Goal: Information Seeking & Learning: Check status

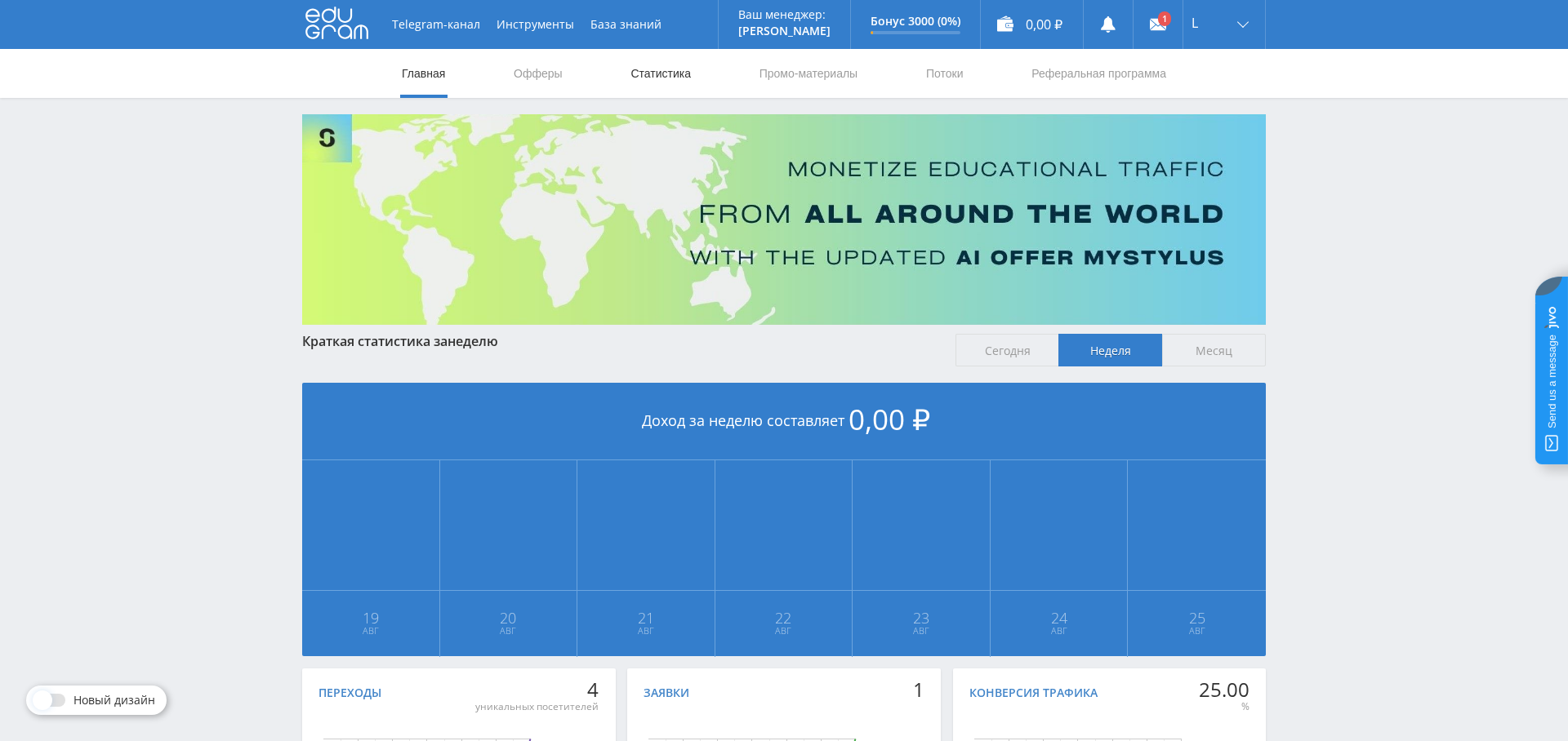
click at [644, 71] on link "Статистика" at bounding box center [661, 73] width 64 height 49
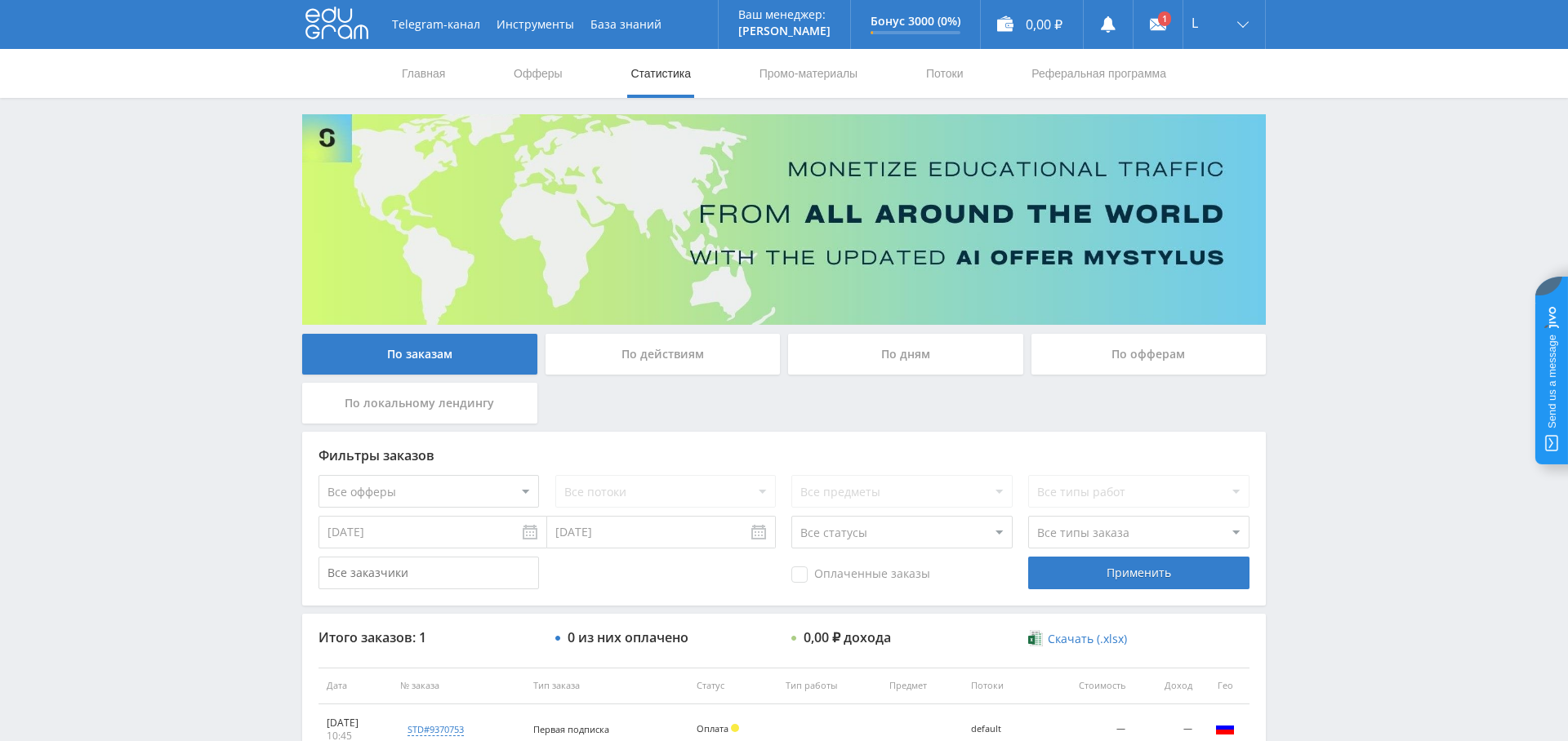
click at [891, 364] on div "По дням" at bounding box center [906, 355] width 235 height 40
click at [0, 0] on input "По дням" at bounding box center [0, 0] width 0 height 0
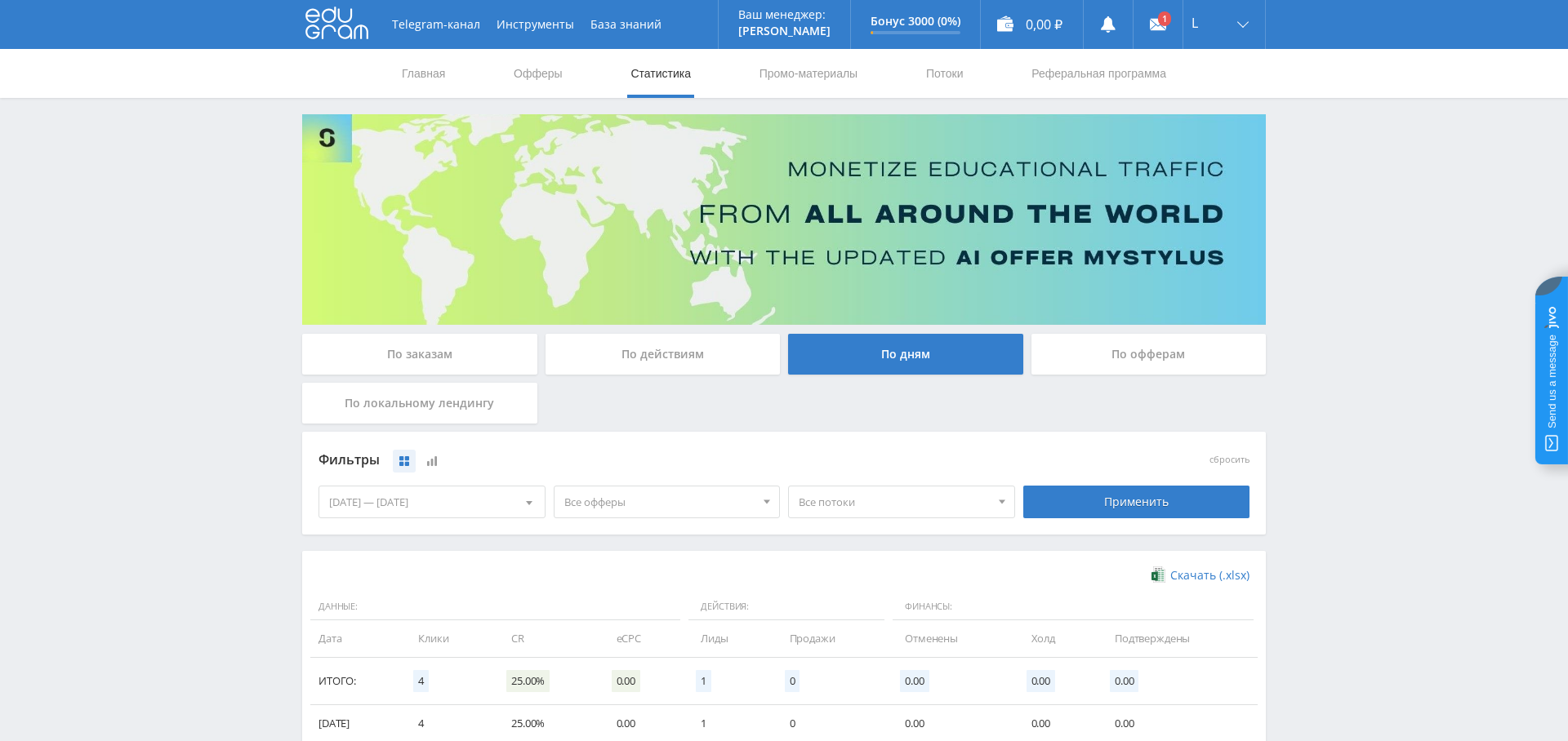
click at [437, 358] on div "По заказам" at bounding box center [420, 355] width 235 height 40
click at [0, 0] on input "По заказам" at bounding box center [0, 0] width 0 height 0
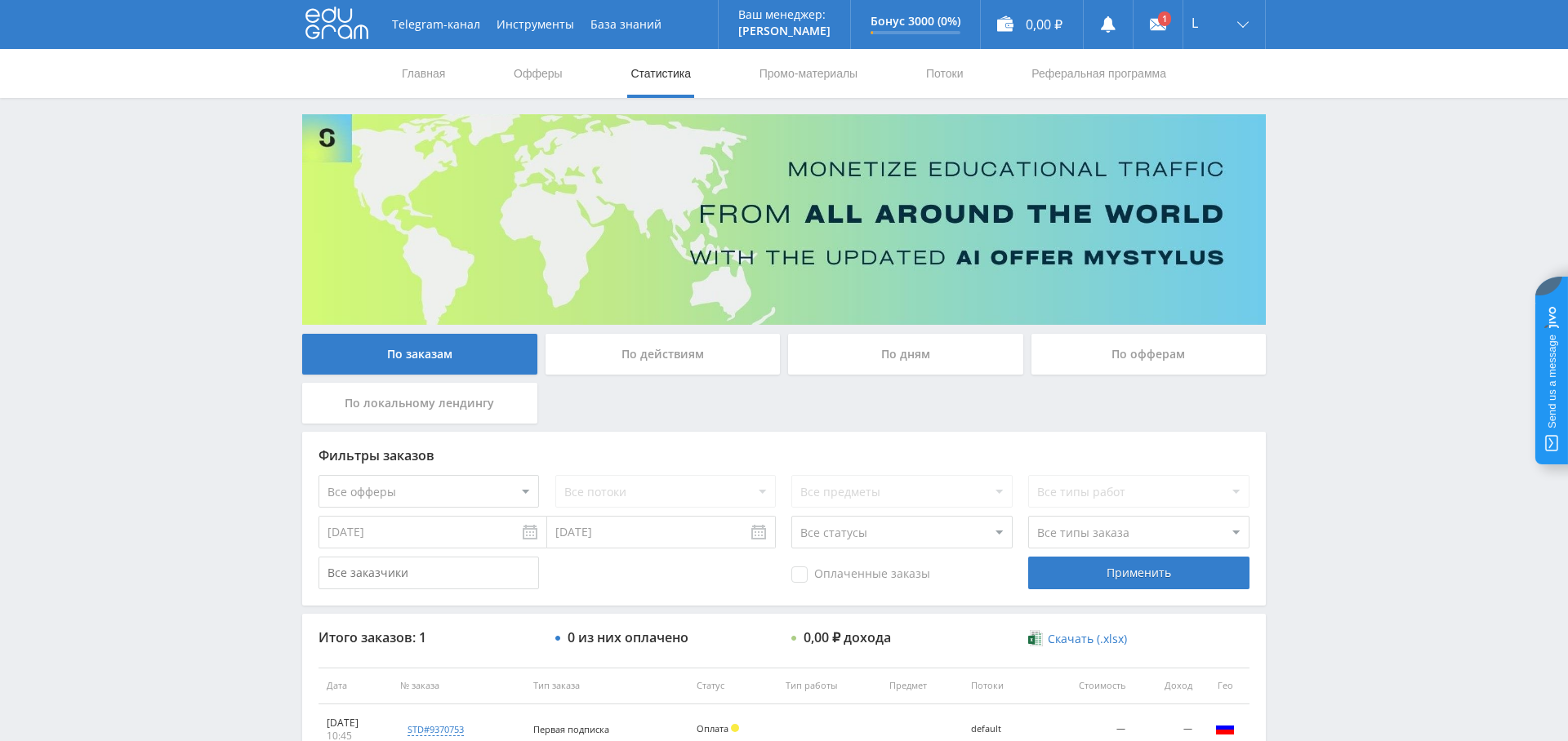
click at [502, 495] on select "Все офферы MyStylus MyStylus - Revshare Кампус AI Studybay Автор24 Studybay Bra…" at bounding box center [429, 491] width 221 height 33
select select "376"
click at [635, 492] on select "Все потоки Article default" at bounding box center [666, 491] width 221 height 33
select select "6642838"
click at [555, 475] on select "Все потоки Article default" at bounding box center [666, 491] width 221 height 33
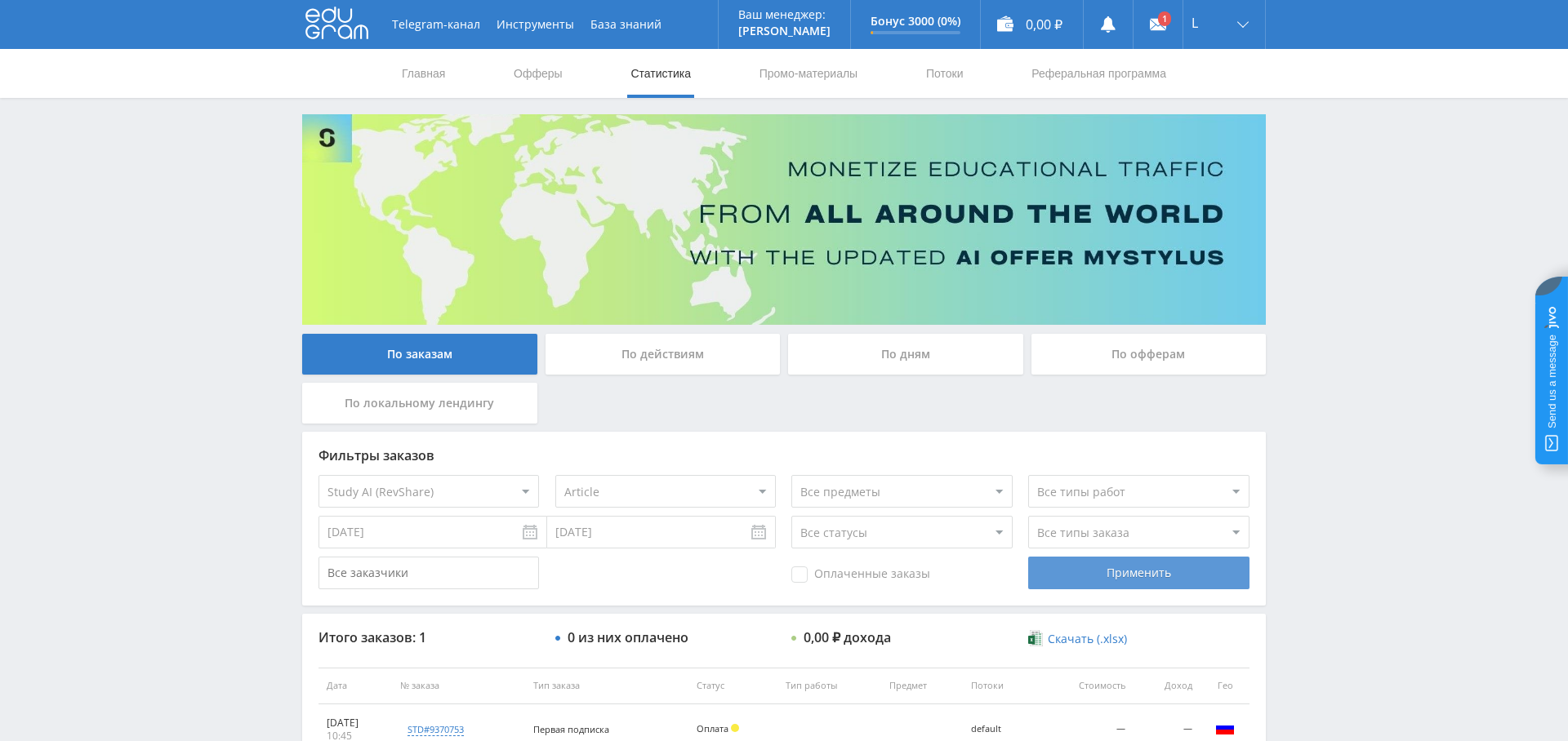
click at [1139, 568] on div "Применить" at bounding box center [1139, 573] width 221 height 33
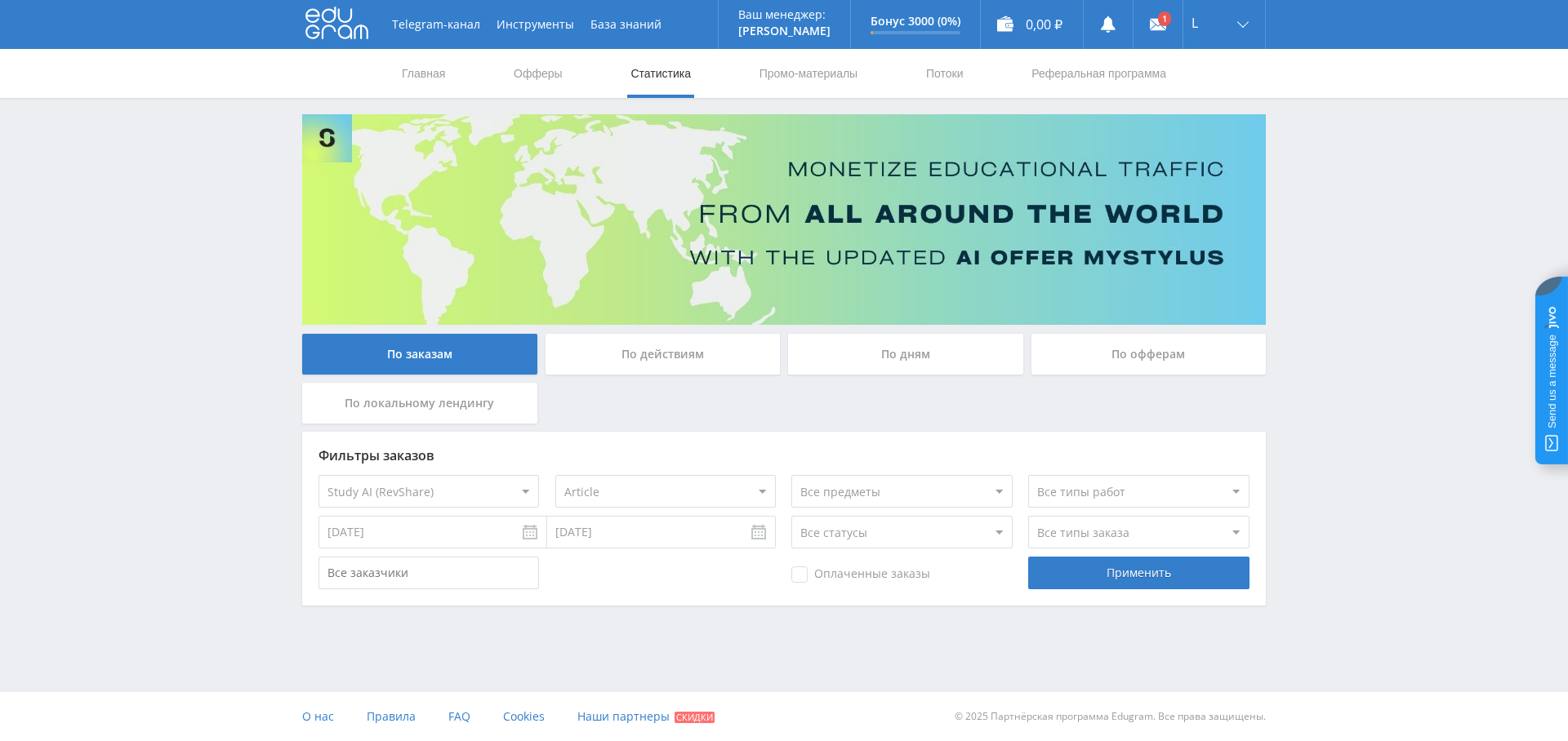
click at [907, 352] on div "По дням" at bounding box center [906, 355] width 235 height 40
click at [0, 0] on input "По дням" at bounding box center [0, 0] width 0 height 0
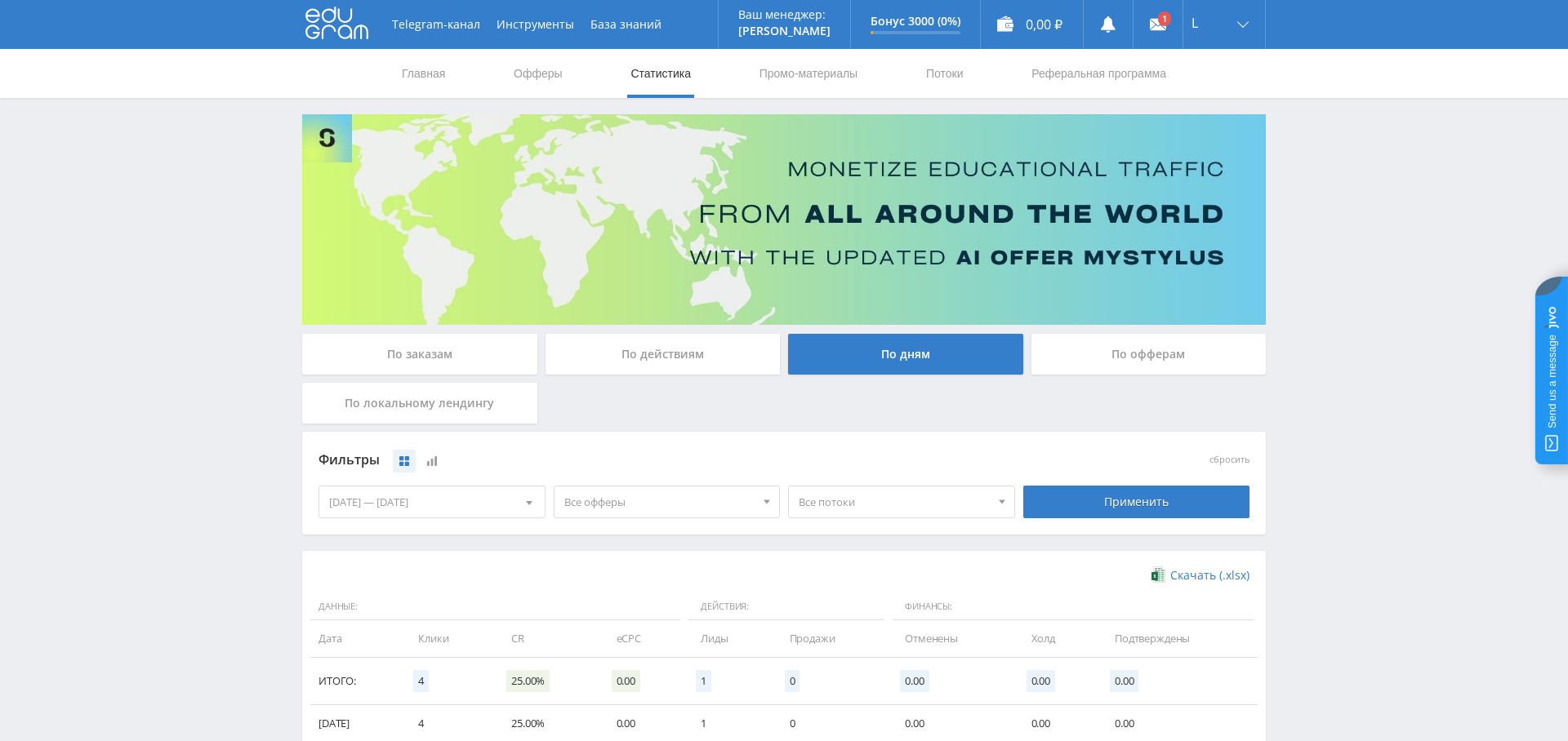
click at [644, 497] on span "Все офферы" at bounding box center [660, 502] width 191 height 31
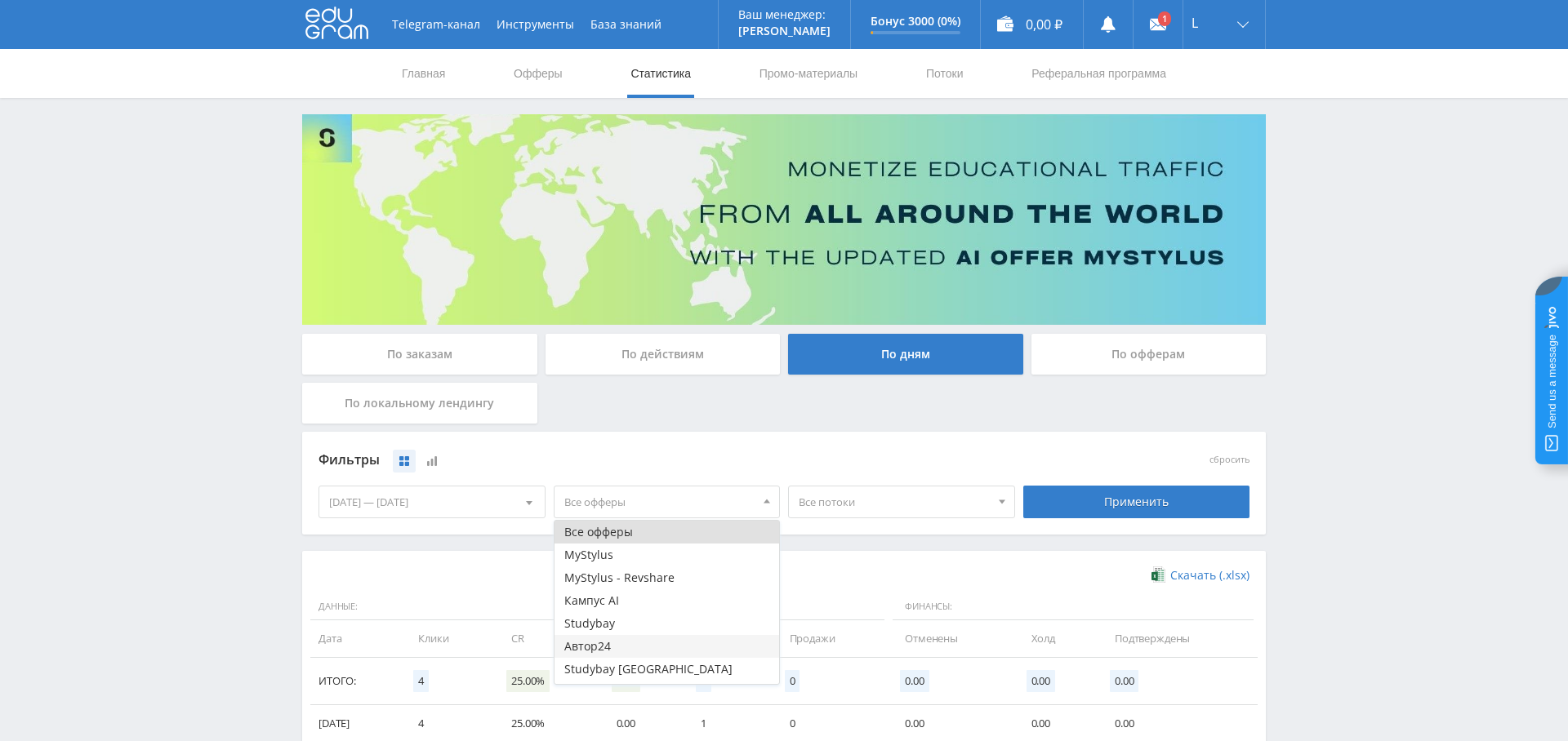
scroll to position [19, 0]
click at [632, 674] on button "Study AI (RevShare)" at bounding box center [667, 672] width 226 height 23
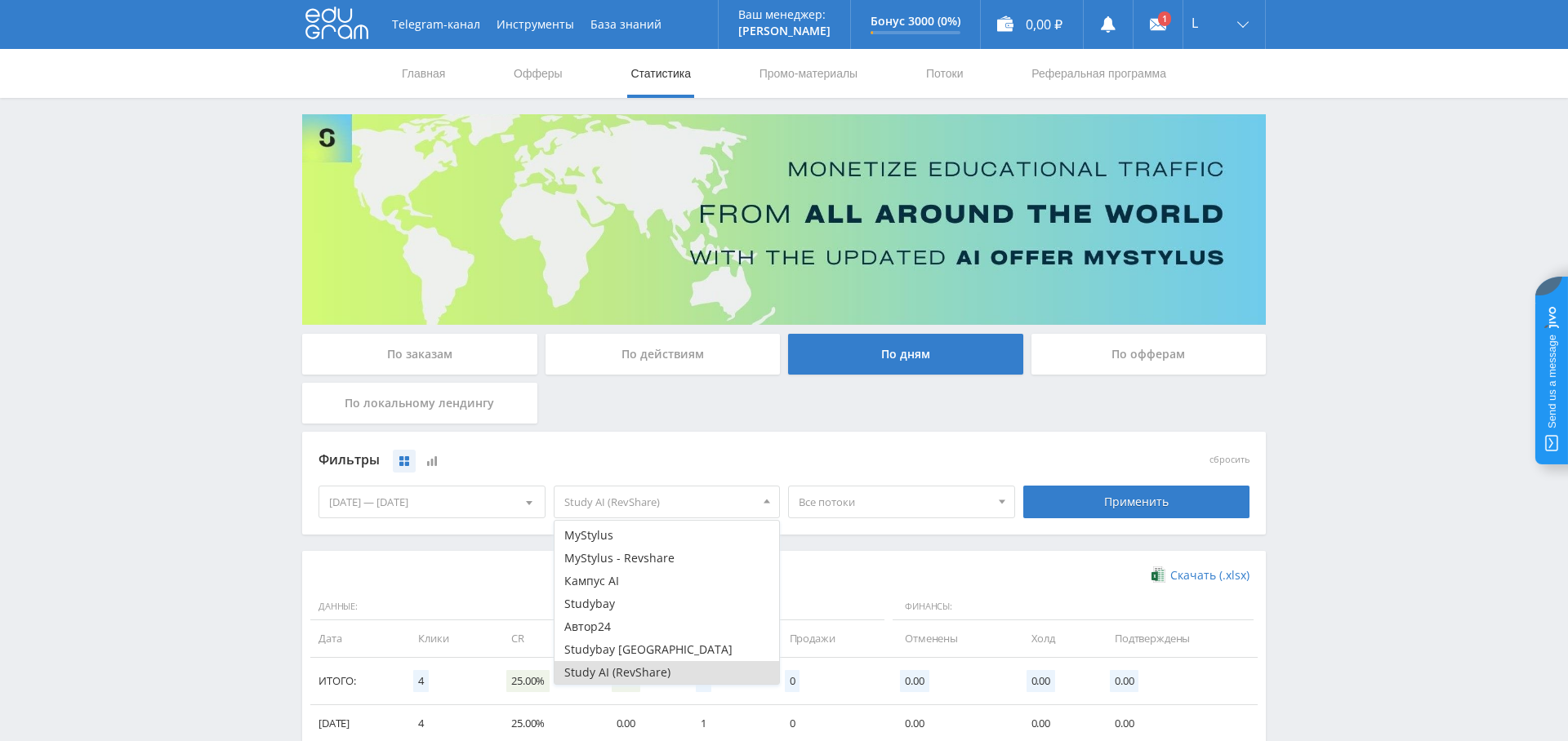
click at [894, 480] on div "Все потоки Все потоки Article default" at bounding box center [902, 502] width 235 height 45
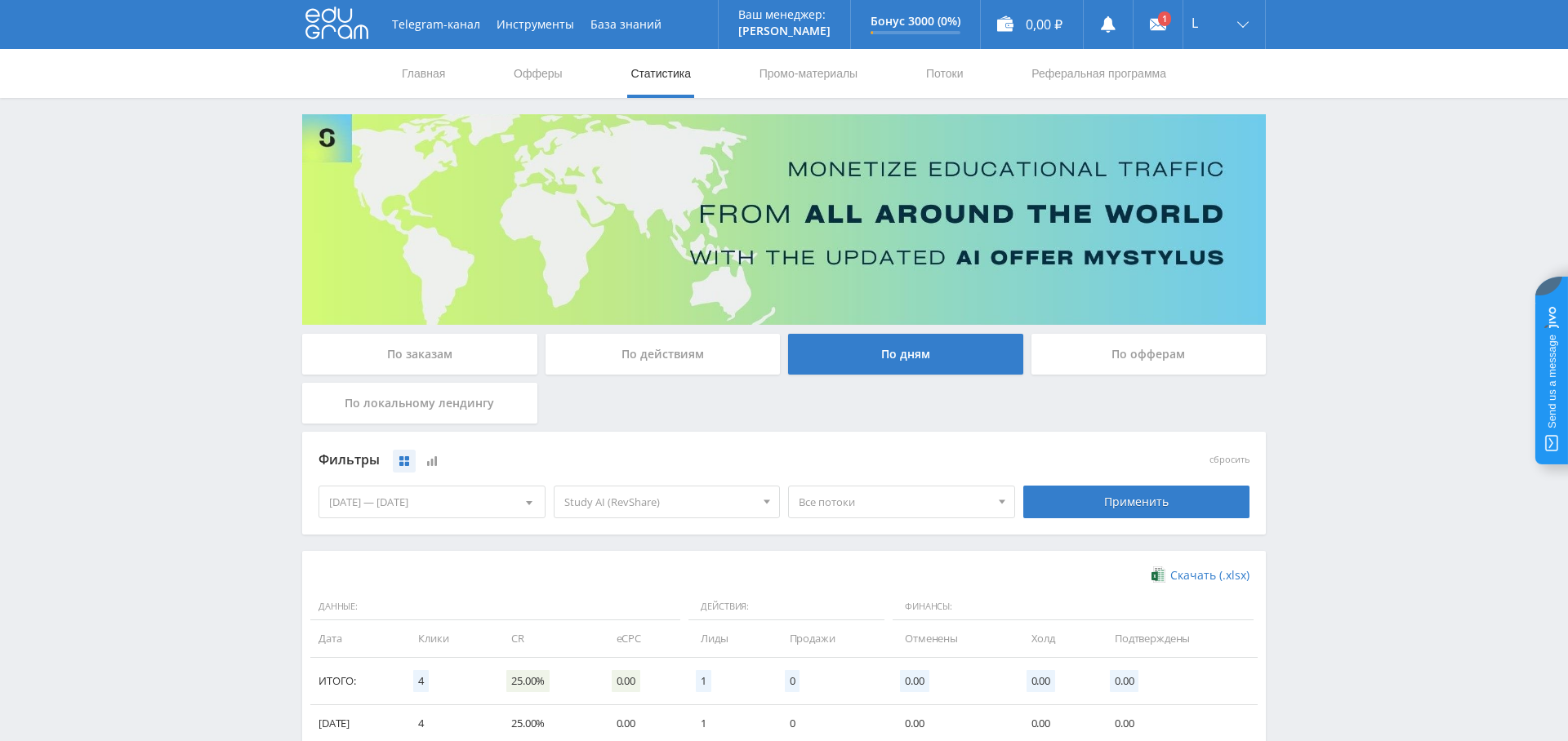
click at [885, 512] on span "Все потоки" at bounding box center [894, 502] width 191 height 31
click at [871, 549] on button "Article" at bounding box center [902, 555] width 226 height 23
click at [1133, 479] on div "Применить" at bounding box center [1137, 502] width 235 height 45
click at [1132, 498] on div "Применить" at bounding box center [1137, 502] width 227 height 33
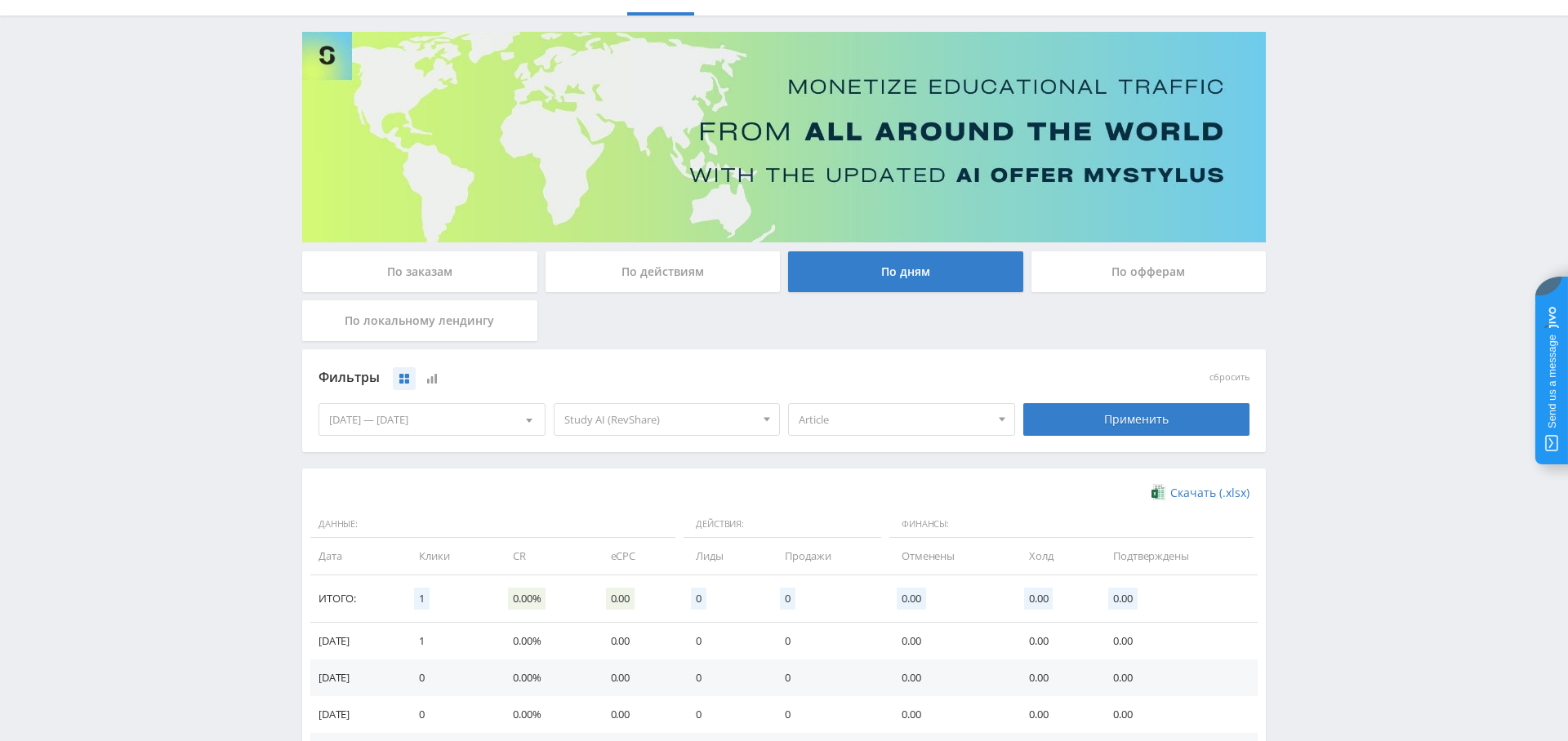
scroll to position [0, 0]
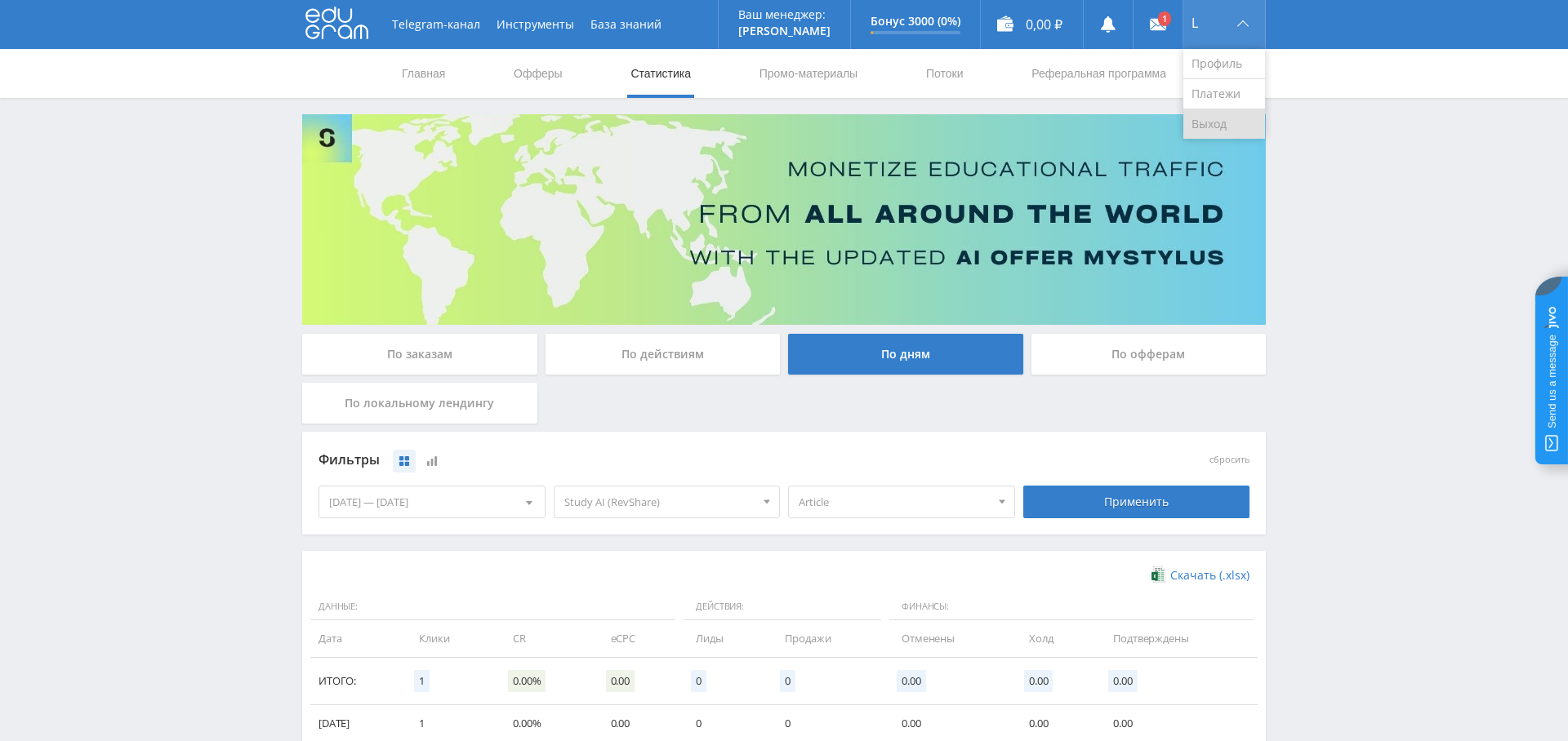
click at [1207, 129] on link "Выход" at bounding box center [1224, 124] width 82 height 29
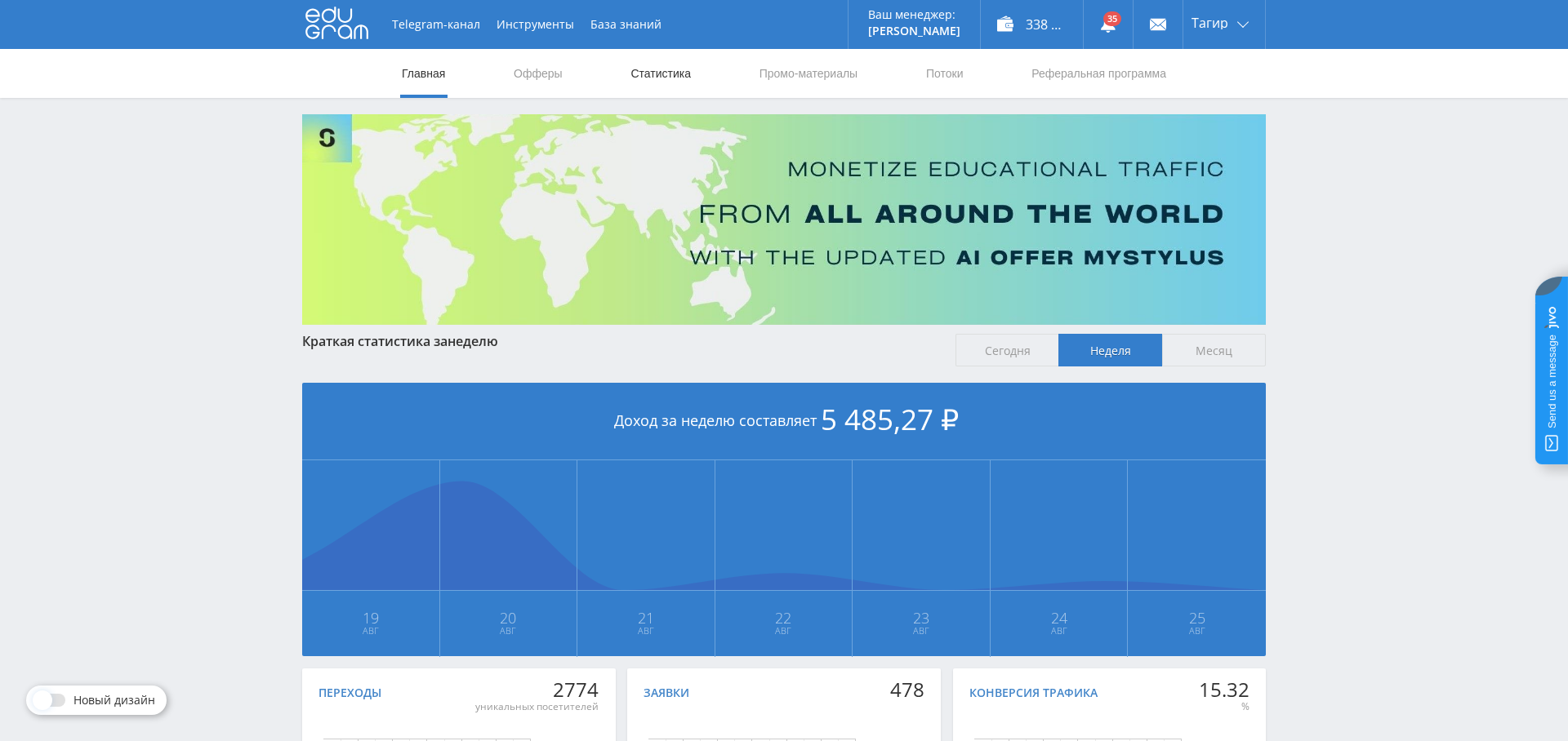
click at [662, 76] on link "Статистика" at bounding box center [661, 73] width 64 height 49
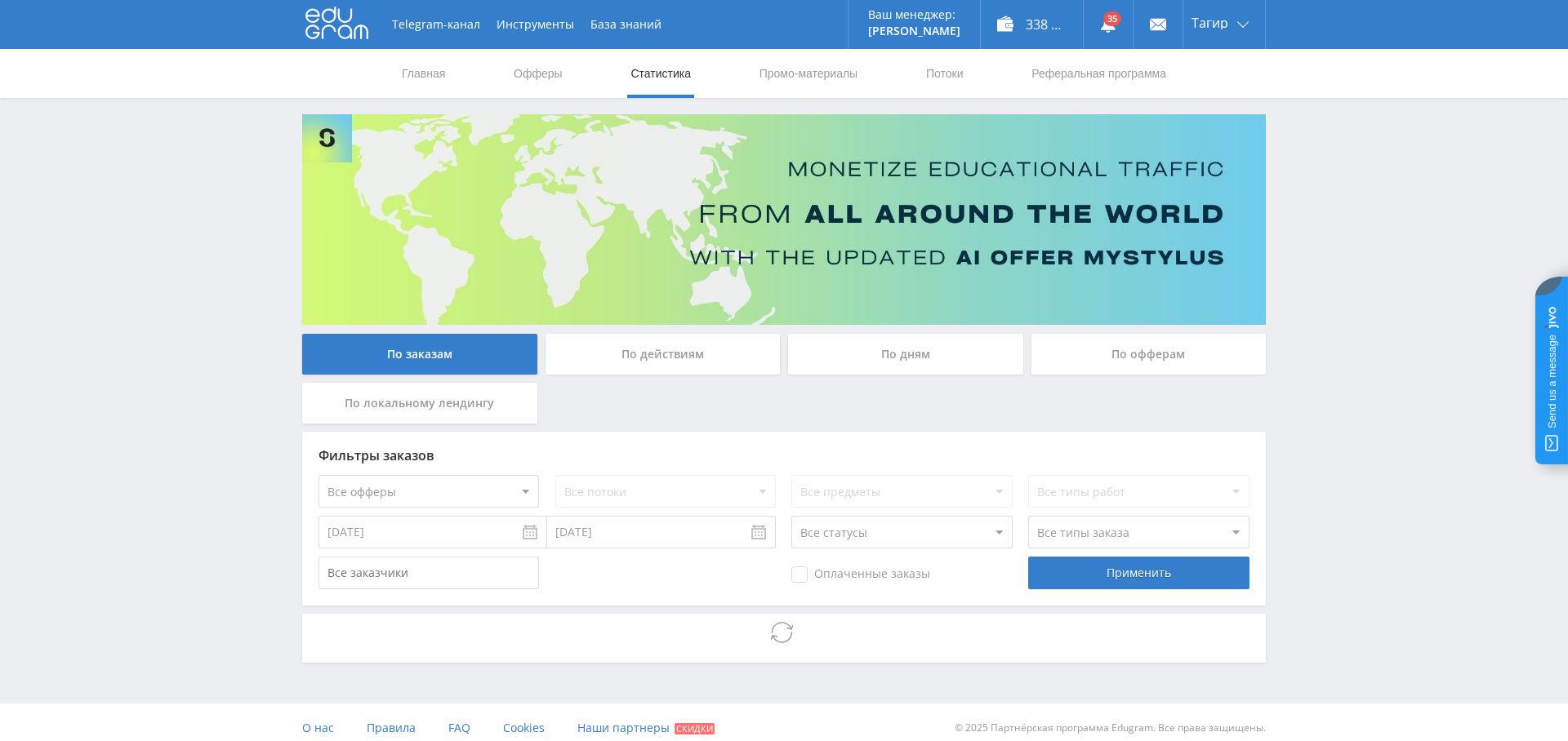
click at [418, 496] on select "Все офферы MyStylus MyStylus - Revshare Кампус AI Studybay Автор24 Studybay Bra…" at bounding box center [429, 491] width 221 height 33
select select "1"
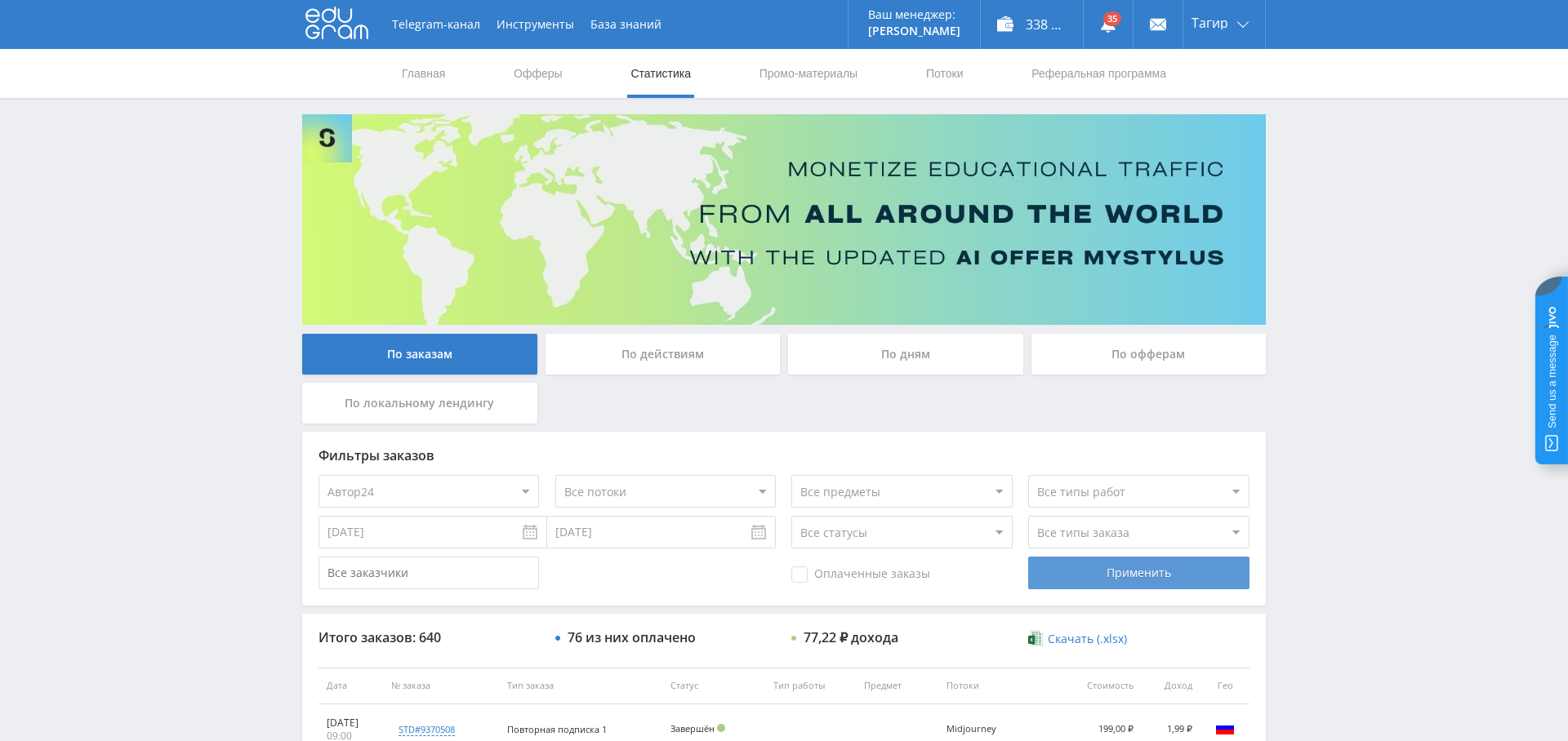
click at [1103, 568] on div "Применить" at bounding box center [1139, 573] width 221 height 33
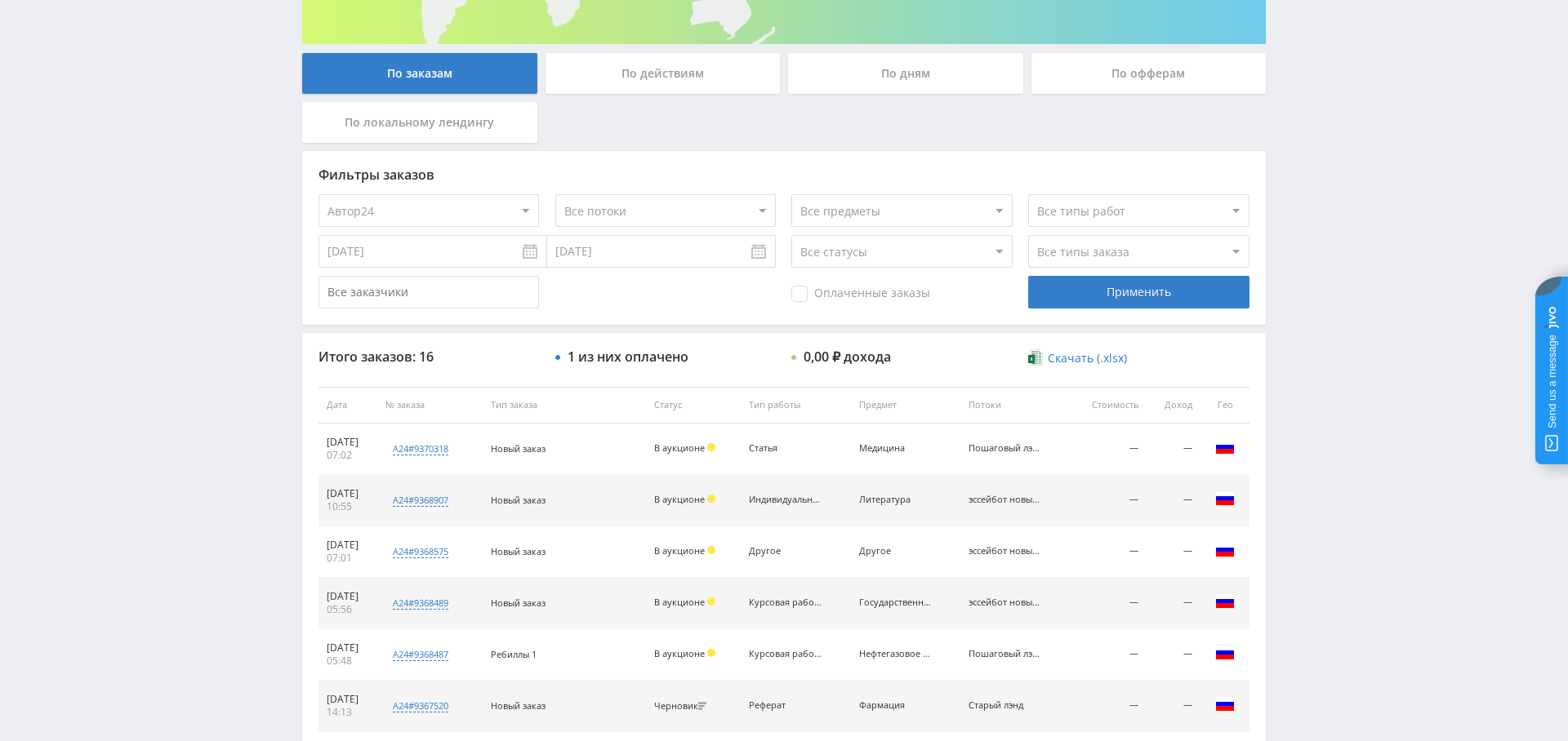
scroll to position [144, 0]
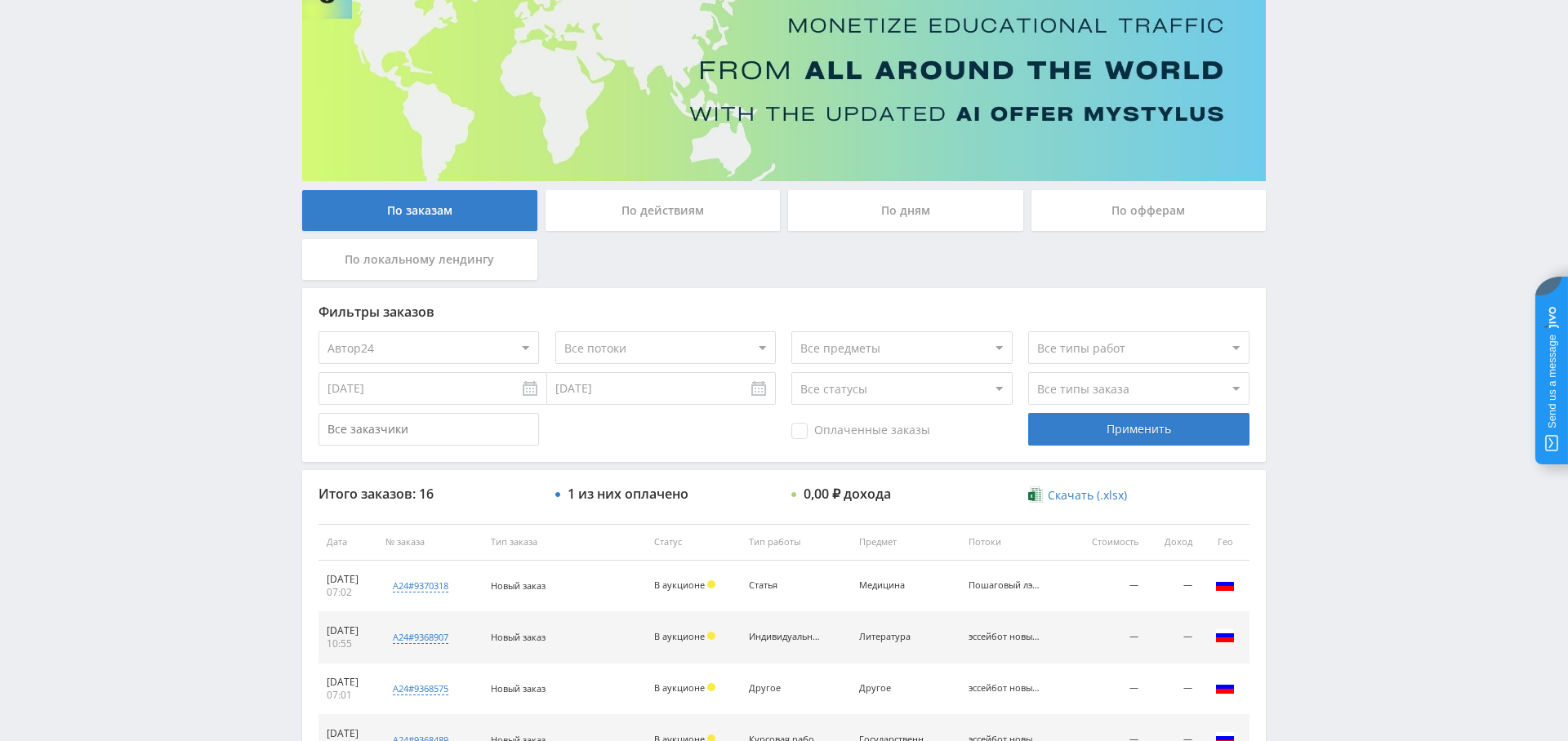
click at [818, 431] on span "Оплаченные заказы" at bounding box center [860, 430] width 139 height 16
click at [0, 0] on input "Оплаченные заказы" at bounding box center [0, 0] width 0 height 0
click at [1137, 433] on div "Применить" at bounding box center [1139, 429] width 221 height 33
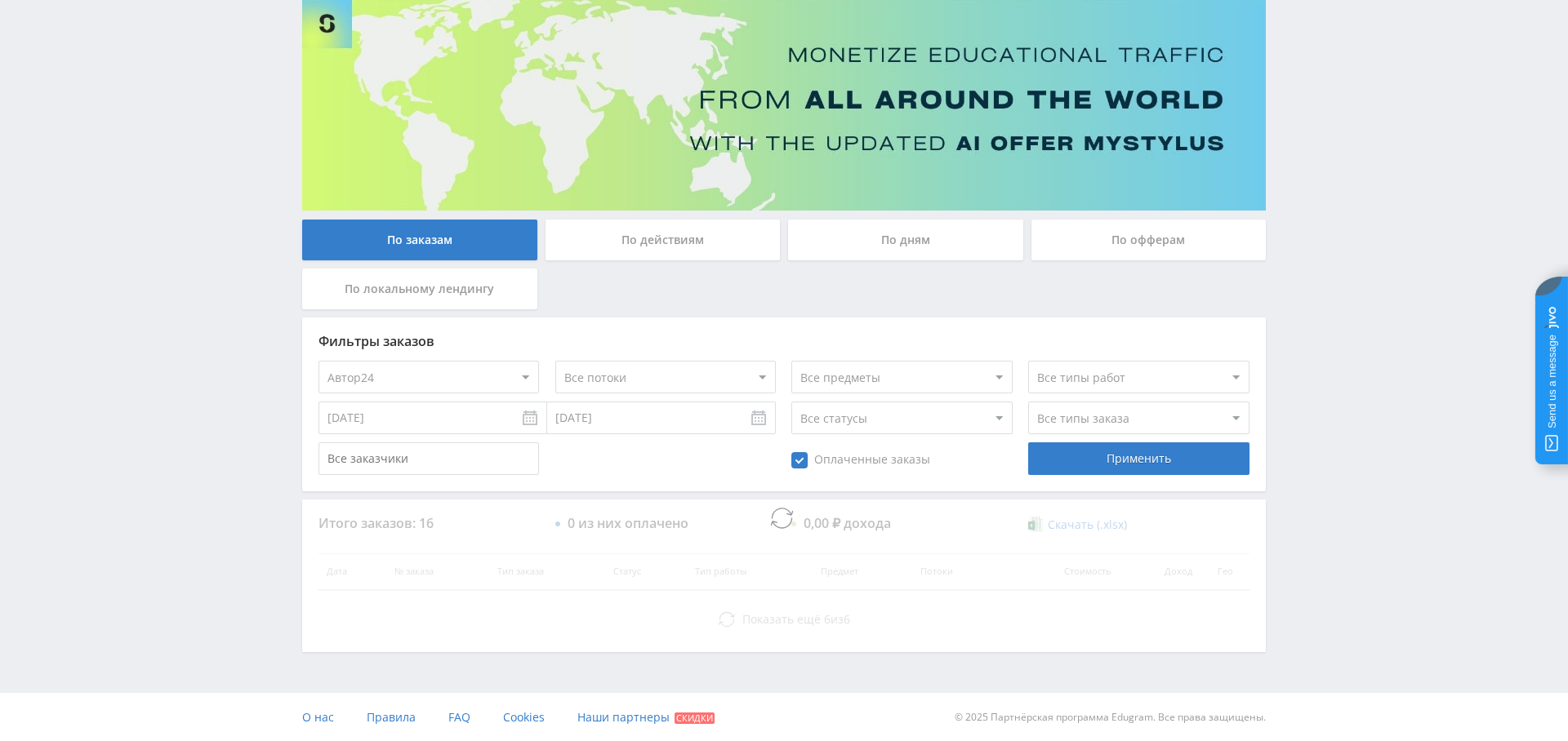
scroll to position [132, 0]
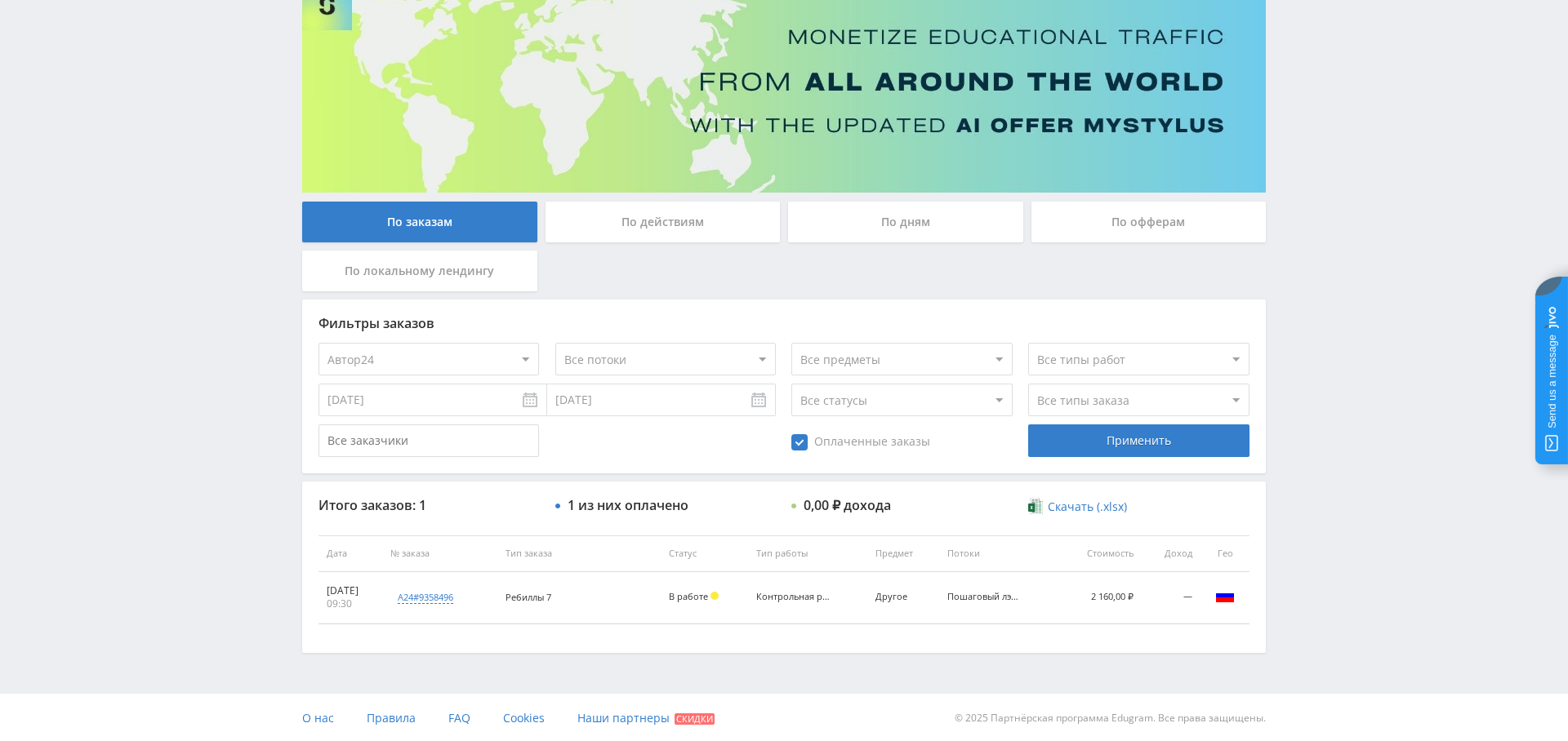
click at [478, 407] on input "18.08.2025" at bounding box center [432, 400] width 228 height 33
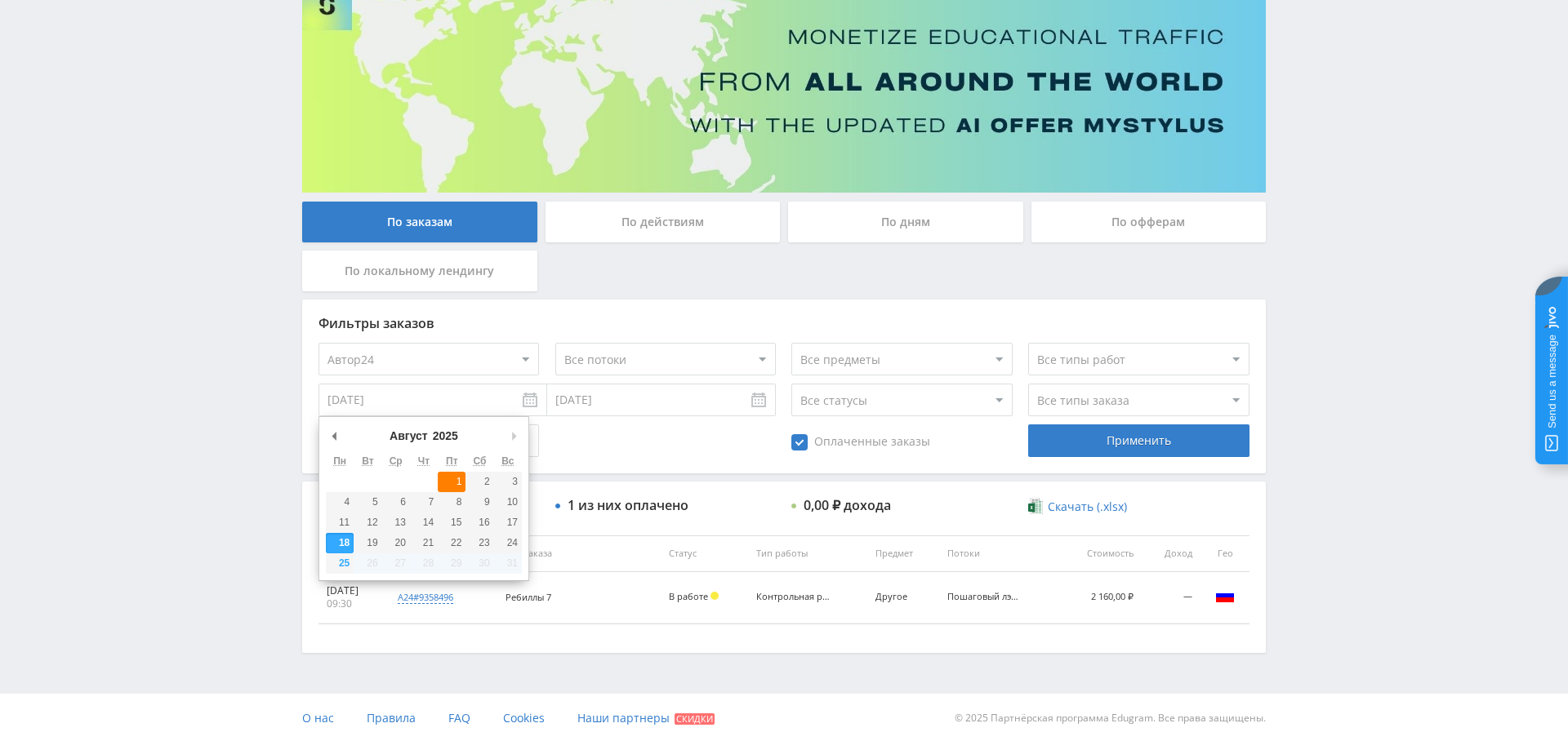
type input "01.08.2025"
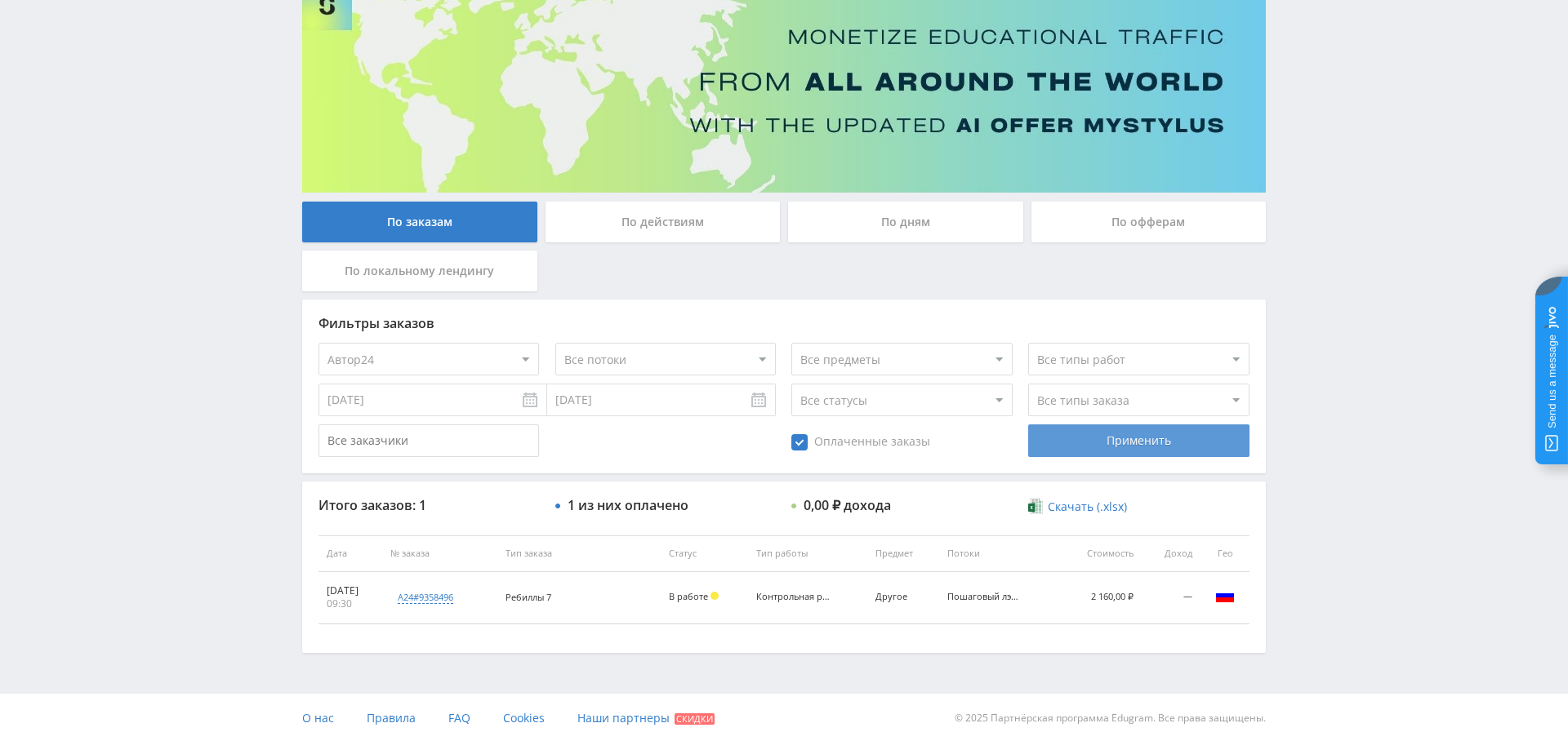
click at [1080, 443] on div "Применить" at bounding box center [1139, 440] width 221 height 33
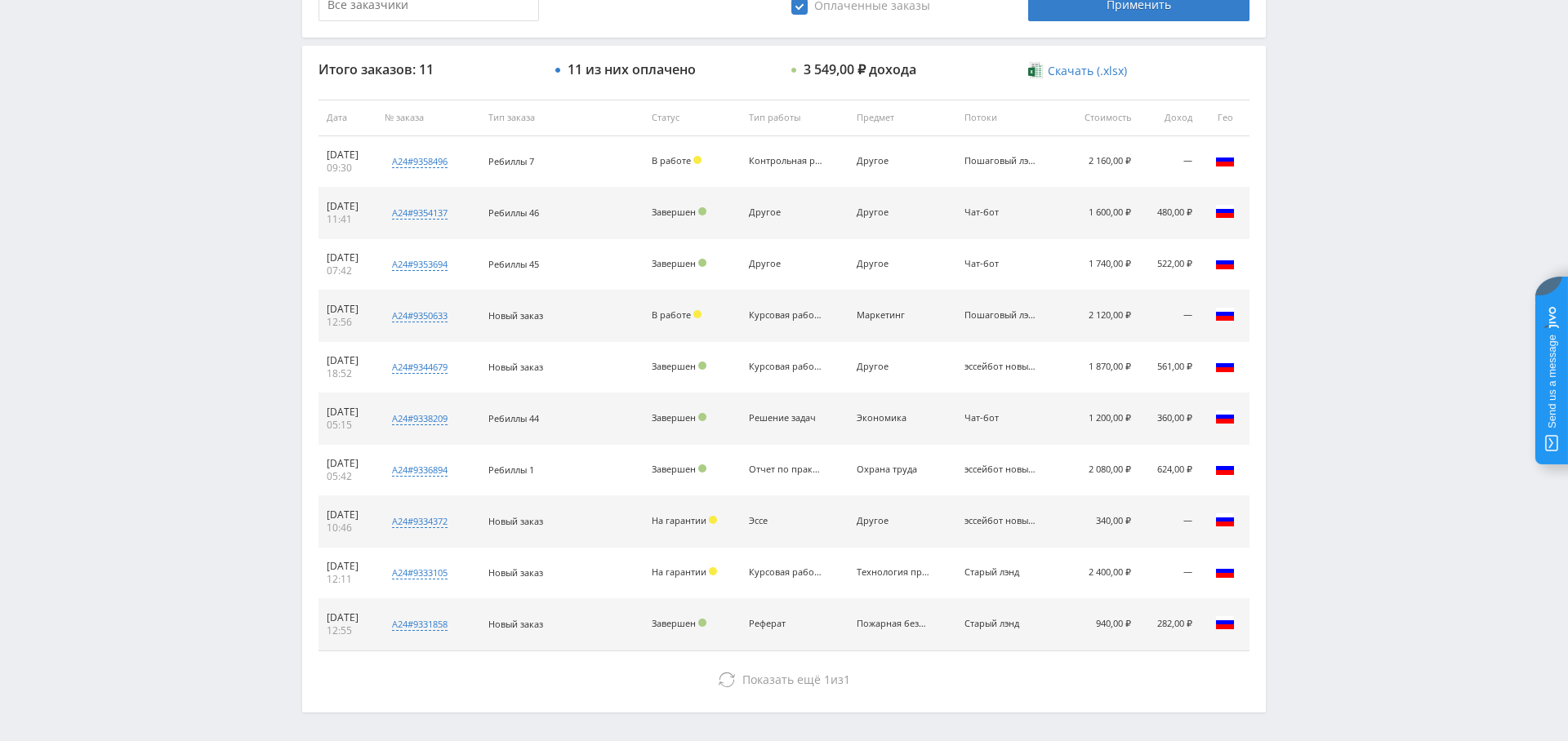
scroll to position [576, 0]
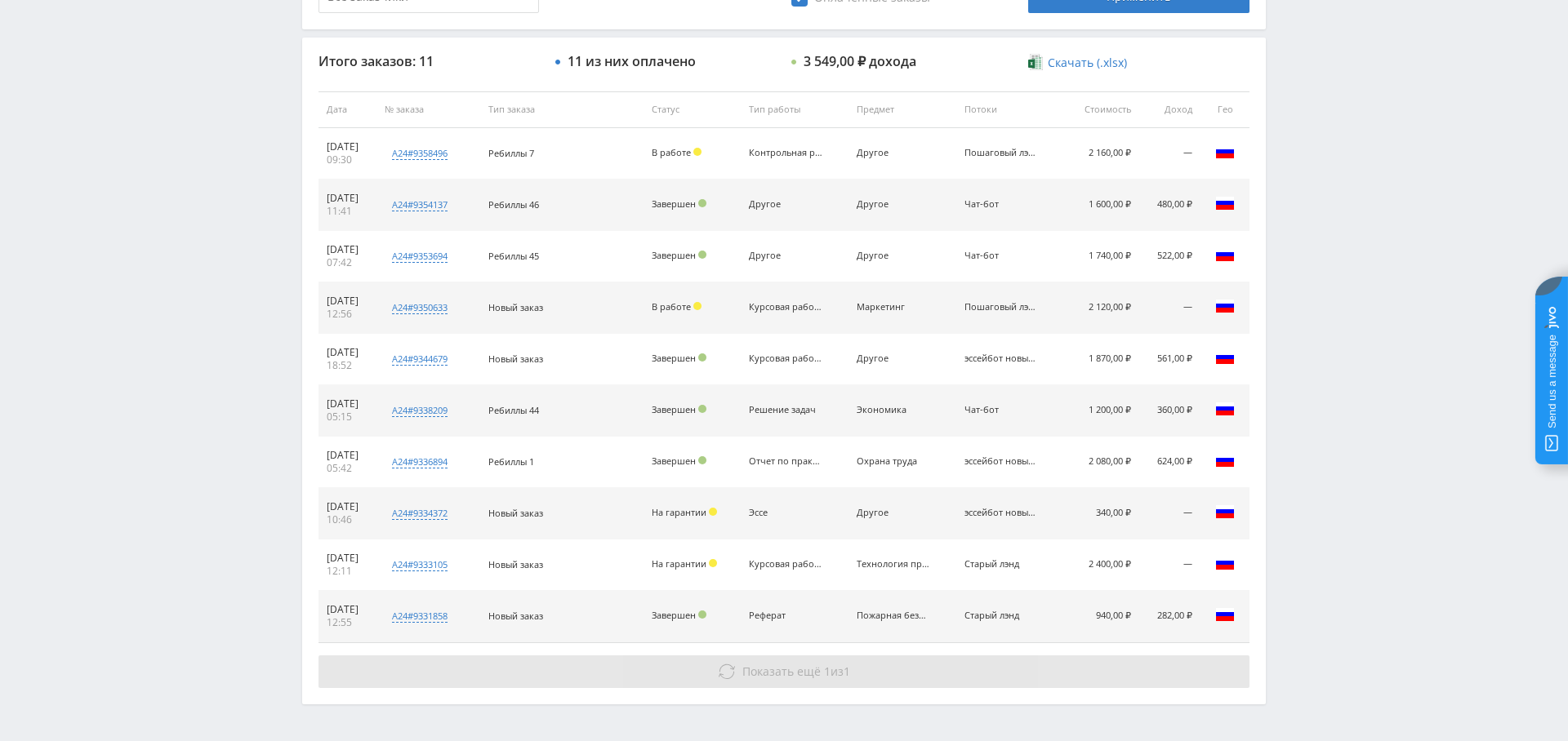
click at [854, 667] on button "Показать ещё 1 из 1" at bounding box center [784, 672] width 931 height 33
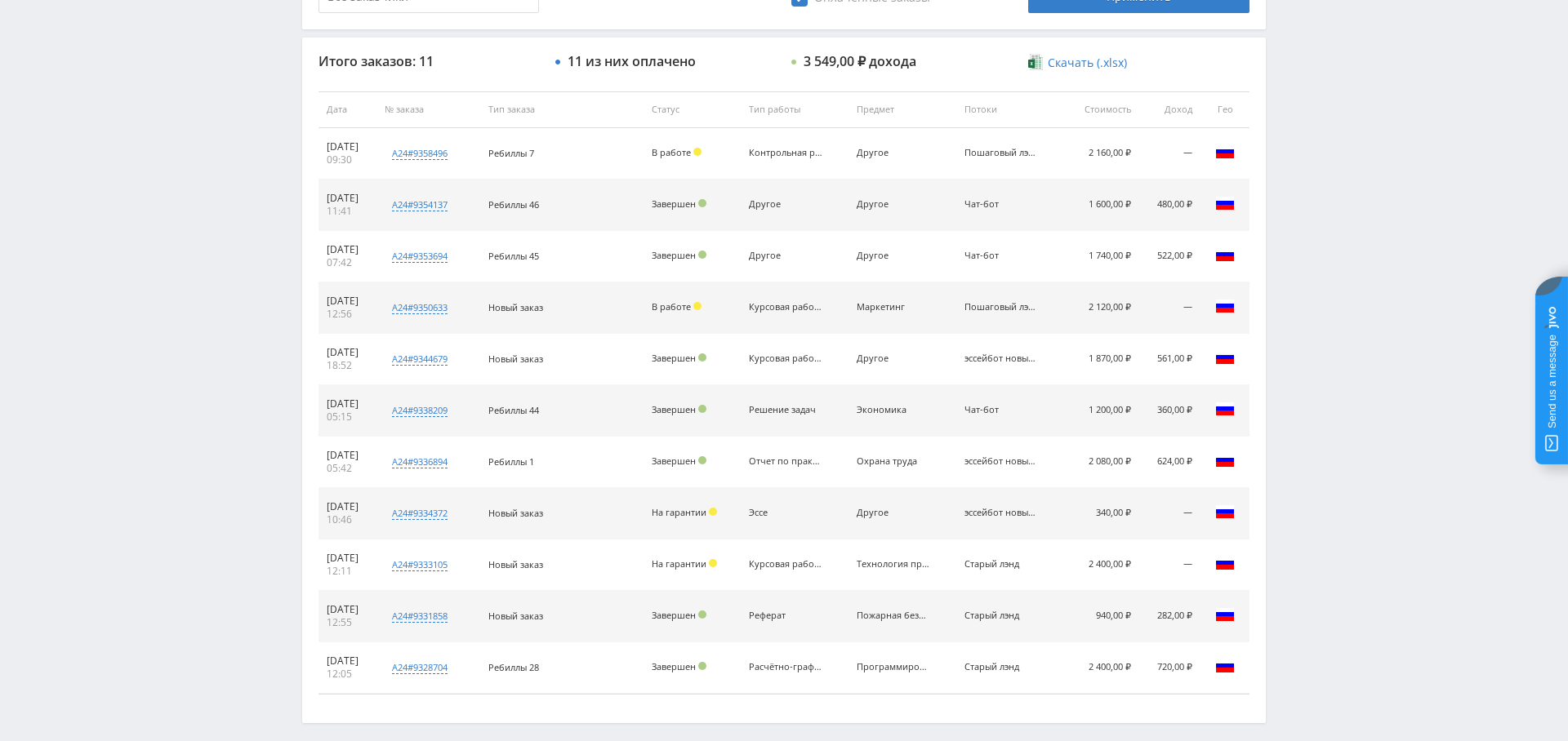
scroll to position [0, 0]
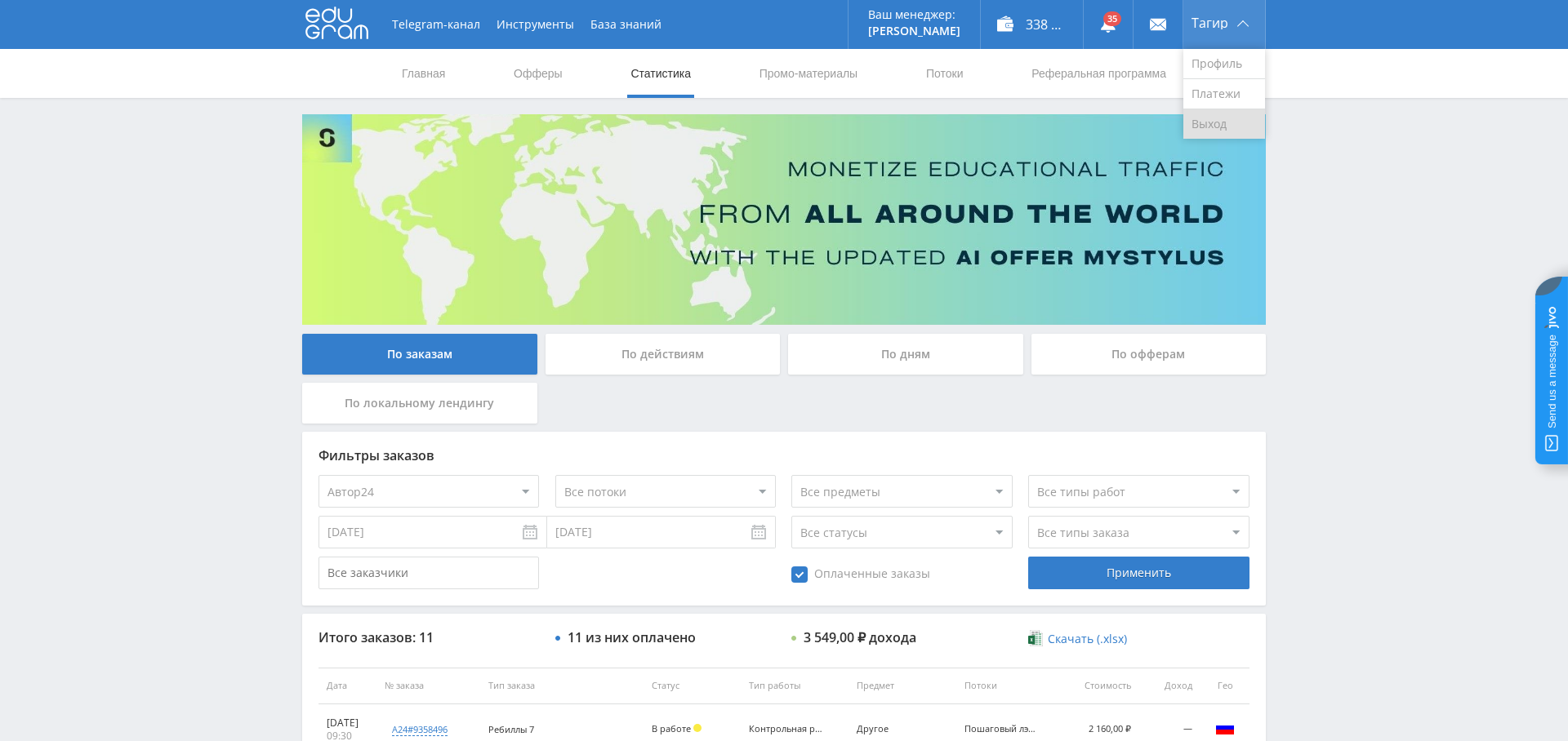
click at [1217, 120] on link "Выход" at bounding box center [1224, 124] width 82 height 29
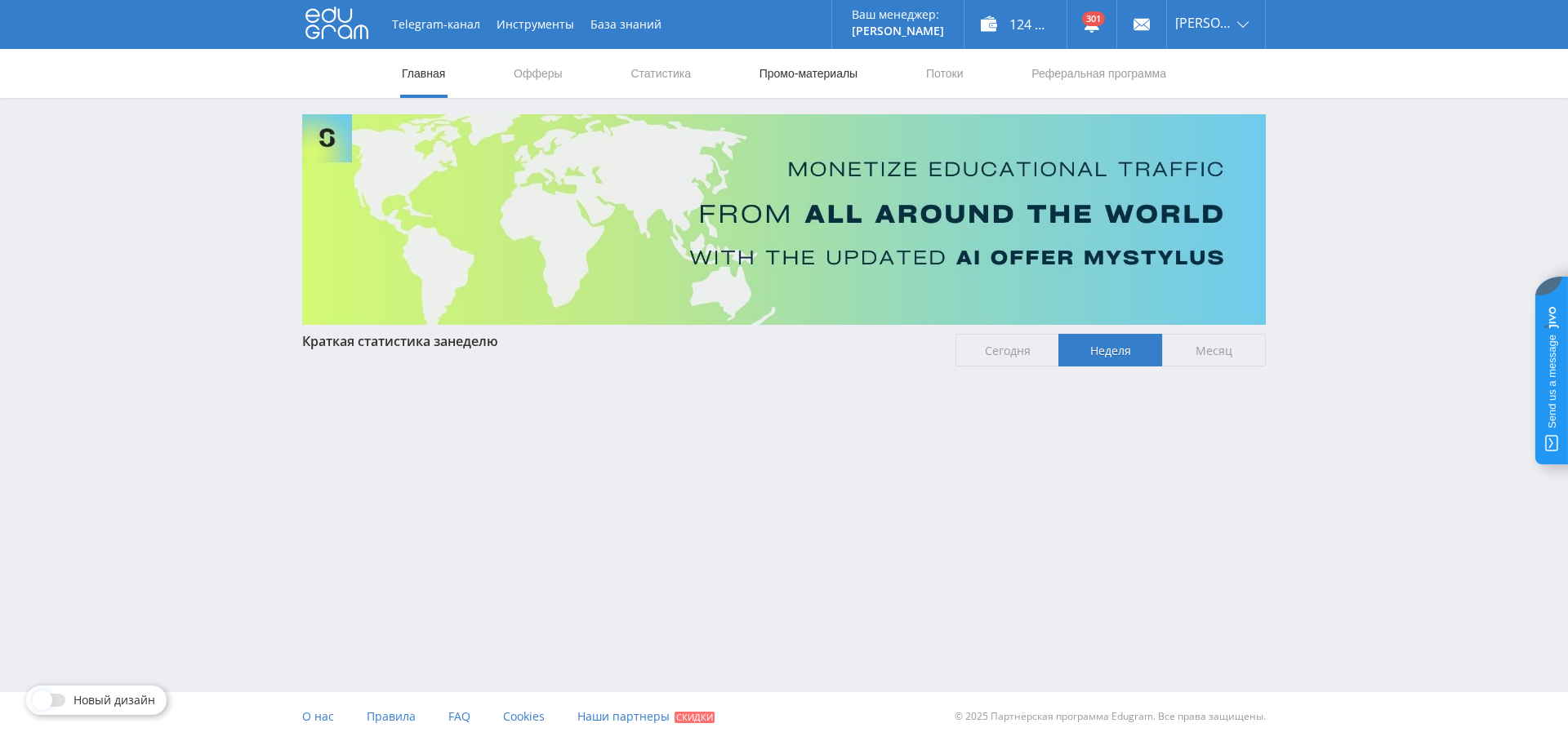
click at [798, 70] on link "Промо-материалы" at bounding box center [809, 73] width 101 height 49
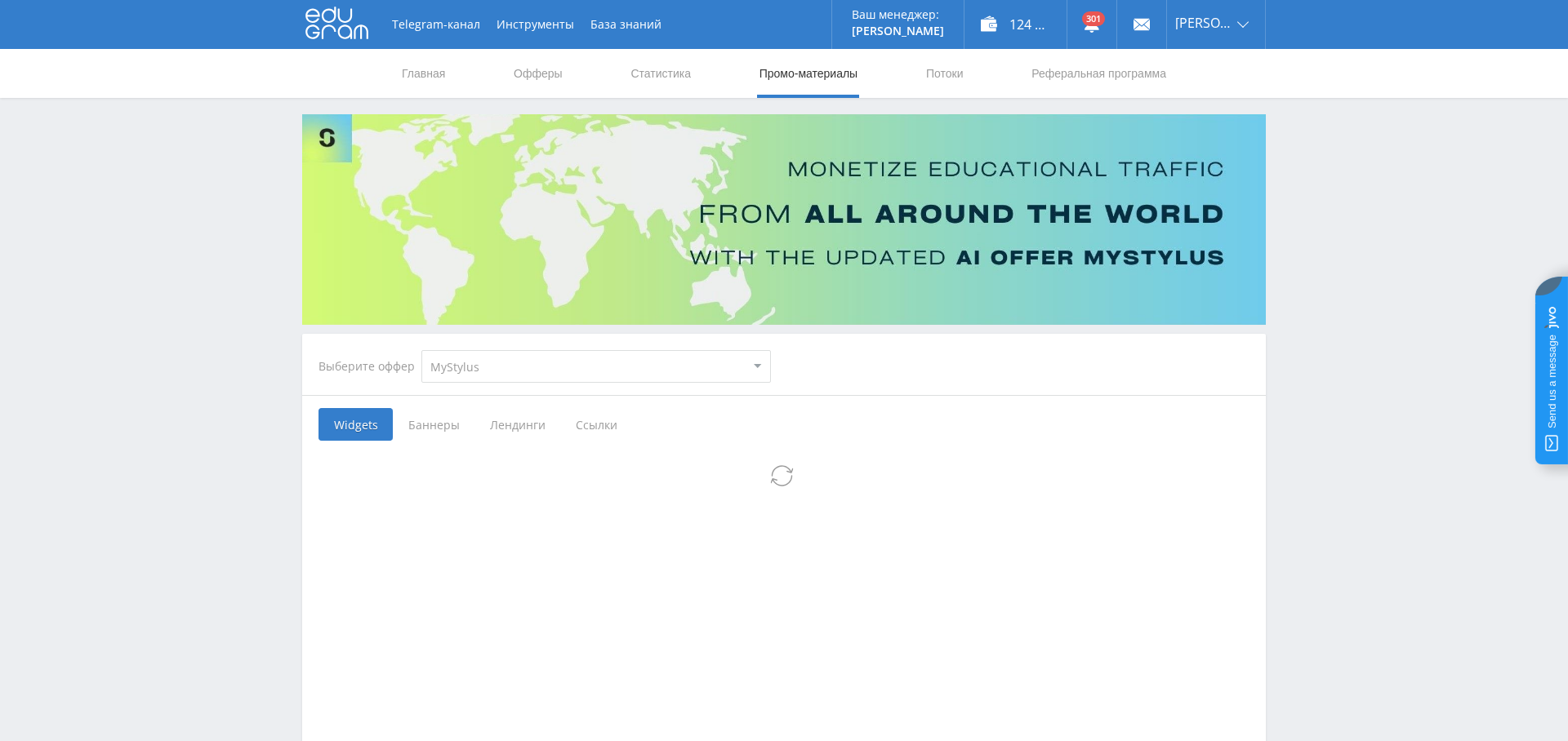
click at [527, 367] on select "MyStylus MyStylus - Revshare Кампус AI Studybay Автор24 Studybay [GEOGRAPHIC_DA…" at bounding box center [596, 366] width 350 height 33
select select "376"
click at [421, 350] on select "MyStylus MyStylus - Revshare Кампус AI Studybay Автор24 Studybay [GEOGRAPHIC_DA…" at bounding box center [596, 366] width 350 height 33
select select "376"
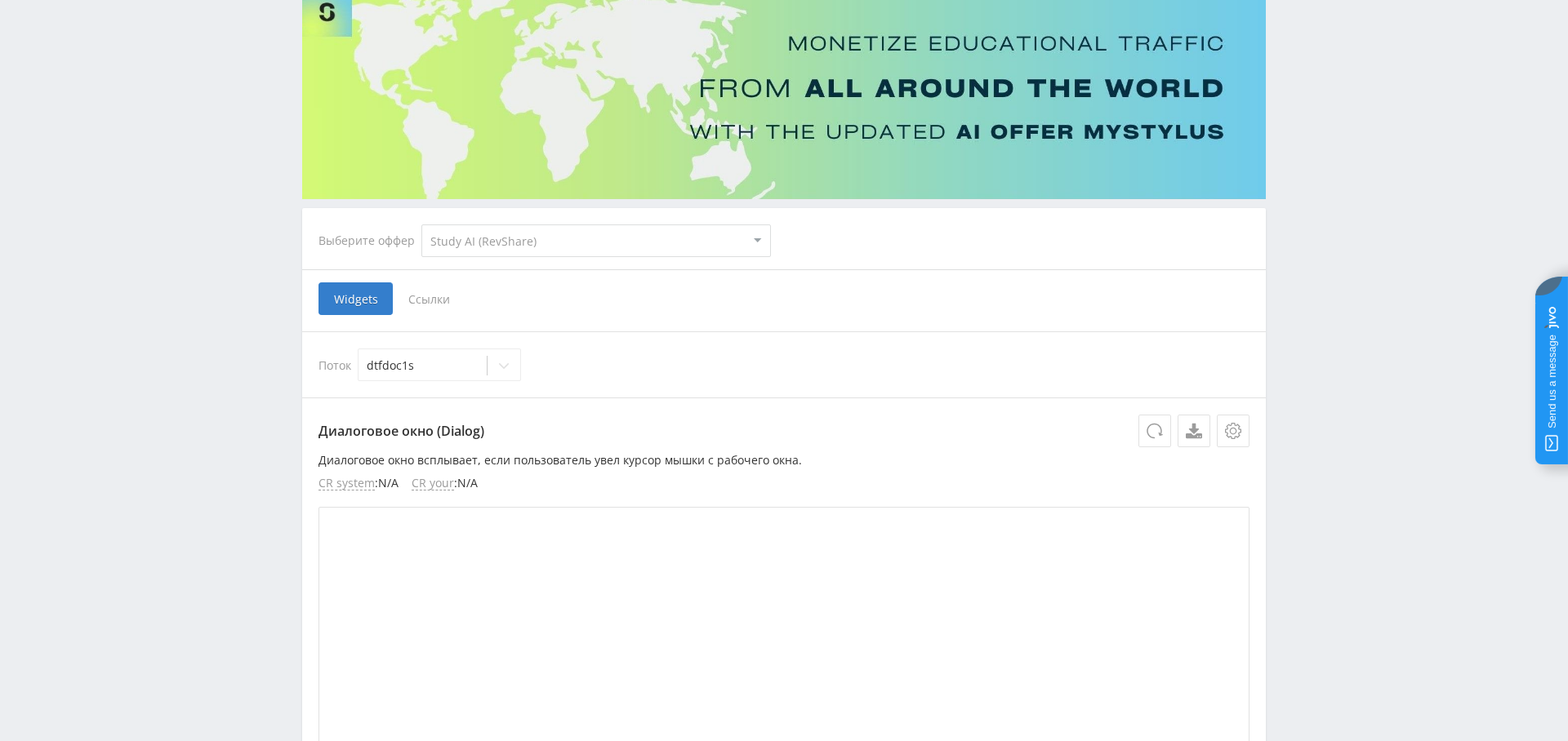
scroll to position [380, 0]
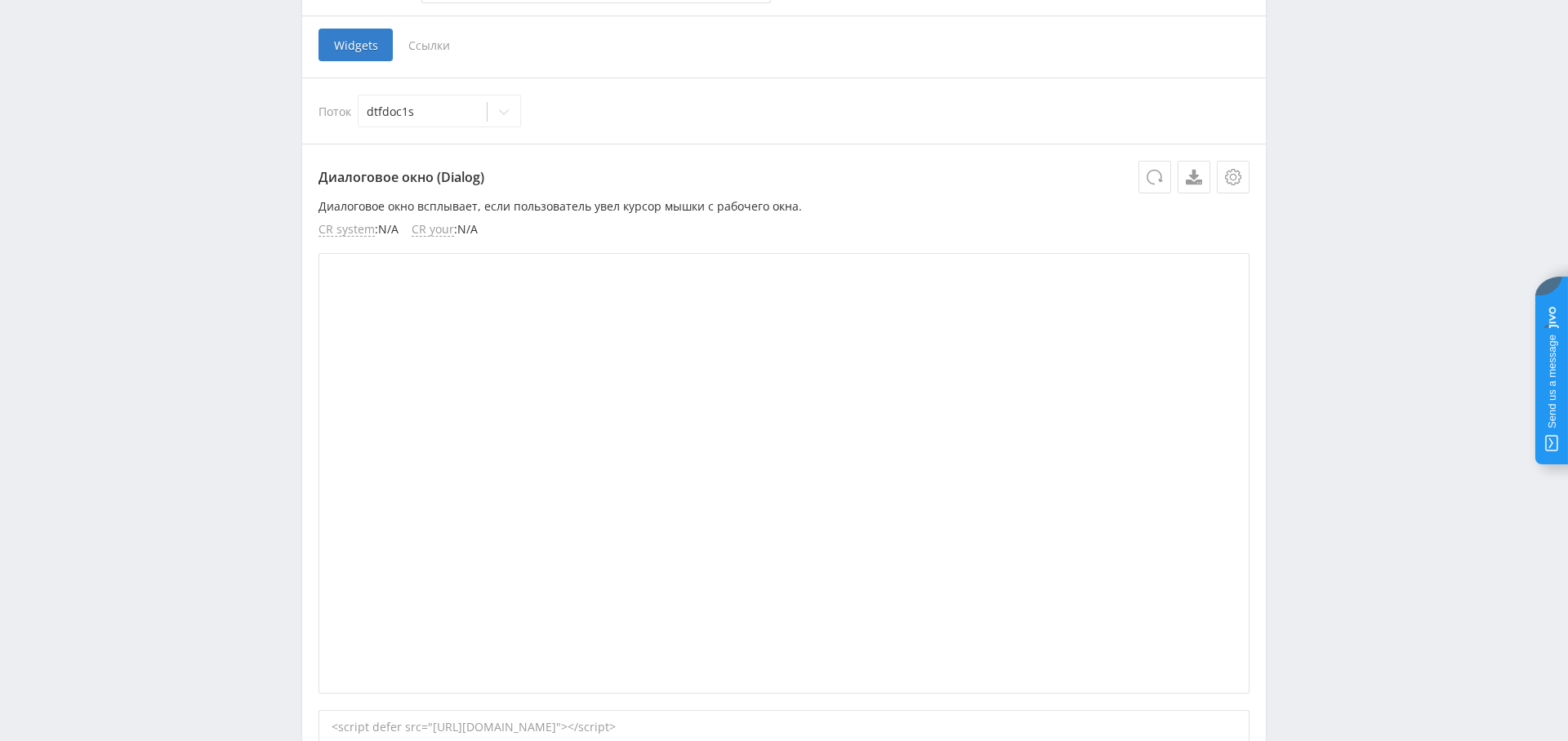
click at [434, 52] on span "Ссылки" at bounding box center [429, 45] width 72 height 33
click at [0, 0] on input "Ссылки" at bounding box center [0, 0] width 0 height 0
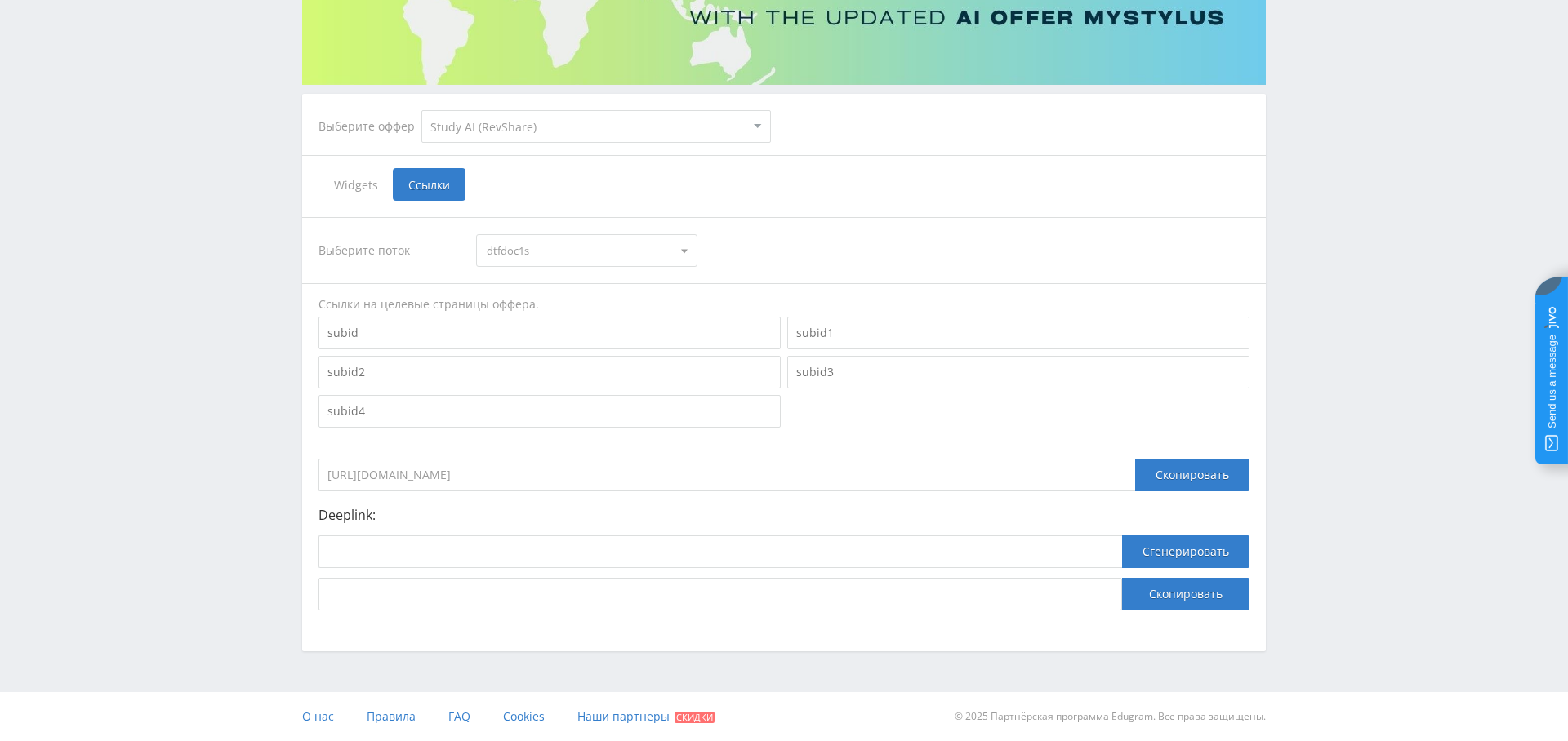
scroll to position [238, 0]
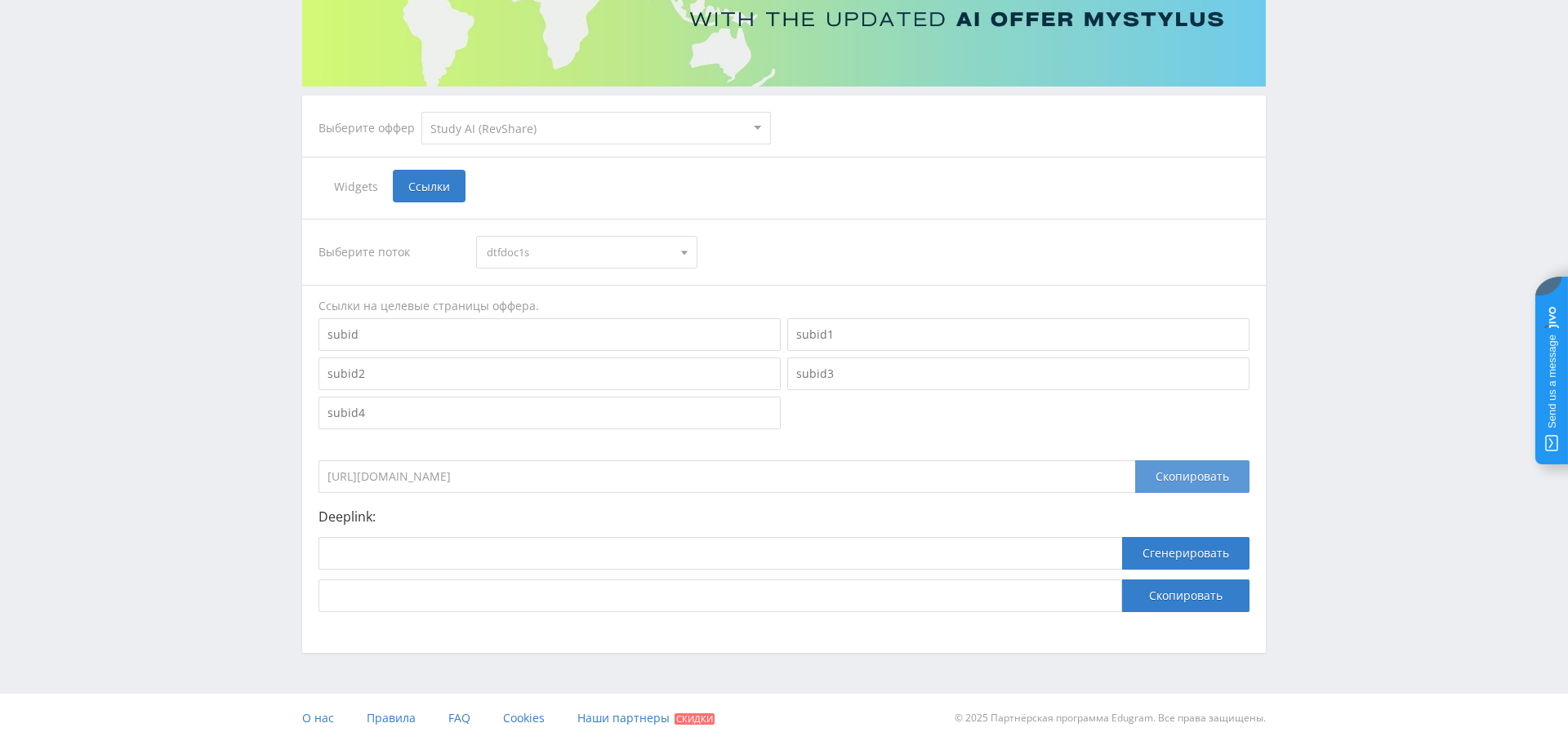
click at [1217, 473] on div "Скопировать" at bounding box center [1193, 477] width 115 height 33
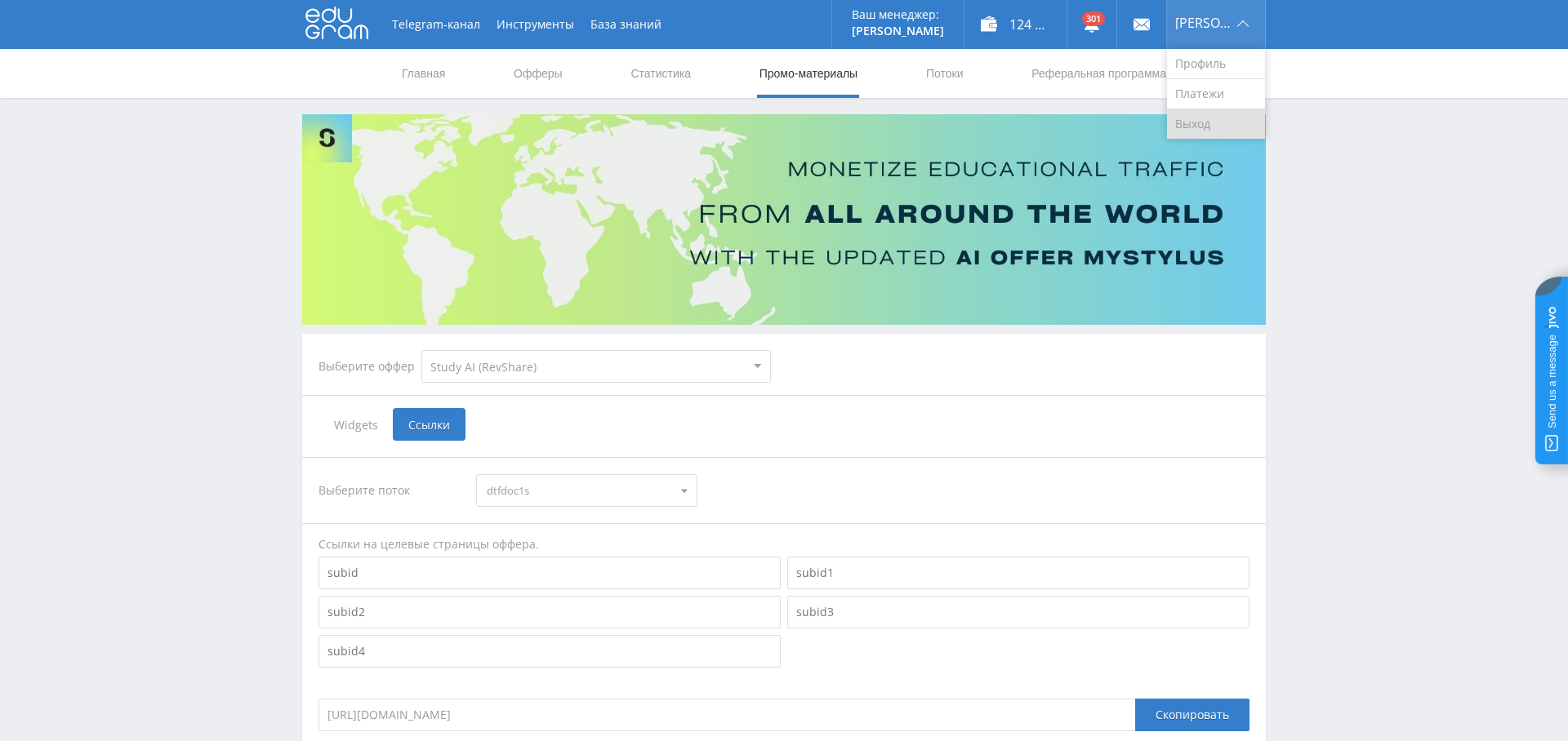
click at [1225, 120] on link "Выход" at bounding box center [1216, 124] width 98 height 29
